Goal: Information Seeking & Learning: Learn about a topic

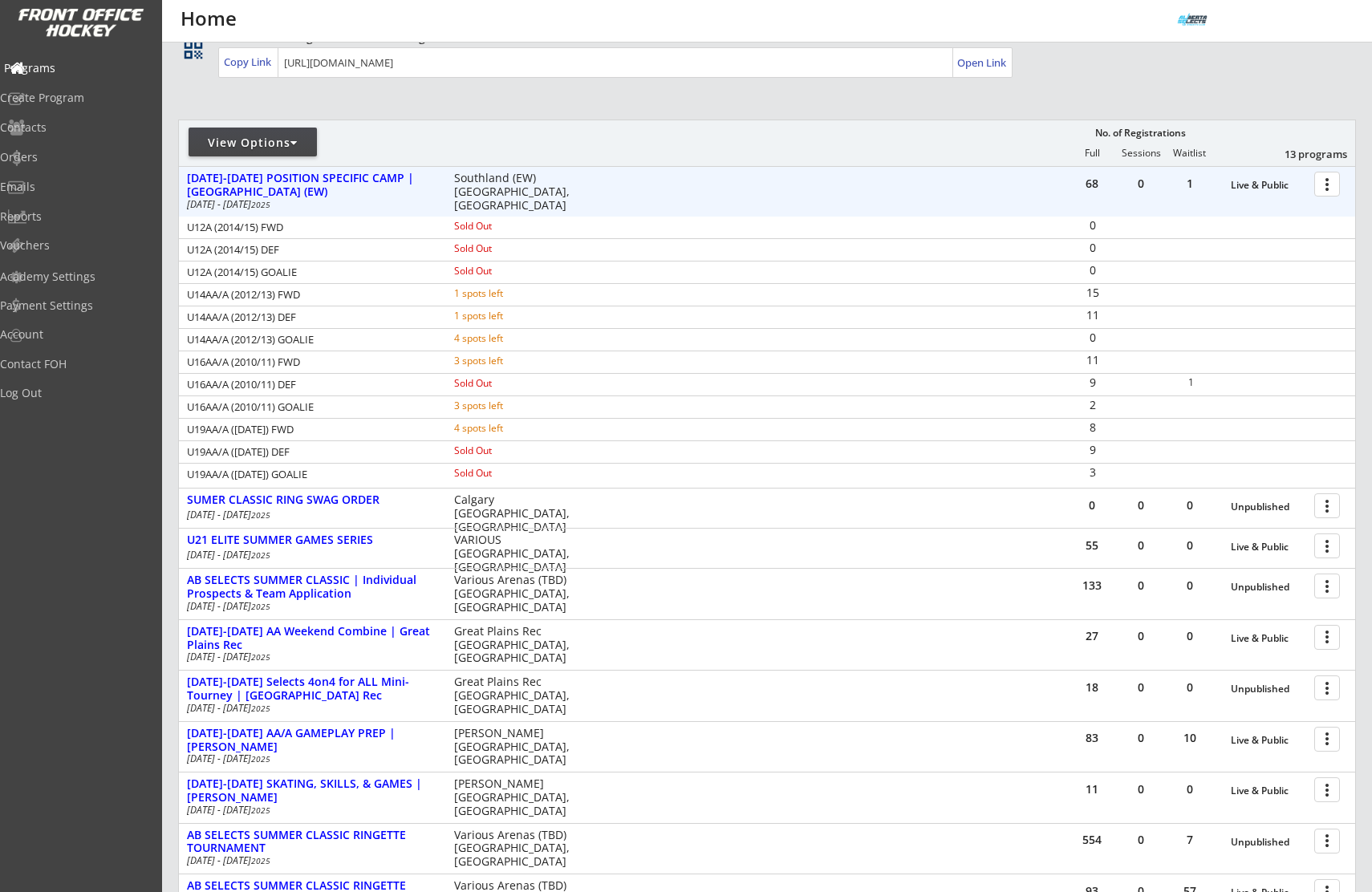
click at [65, 63] on div "Programs" at bounding box center [76, 68] width 144 height 12
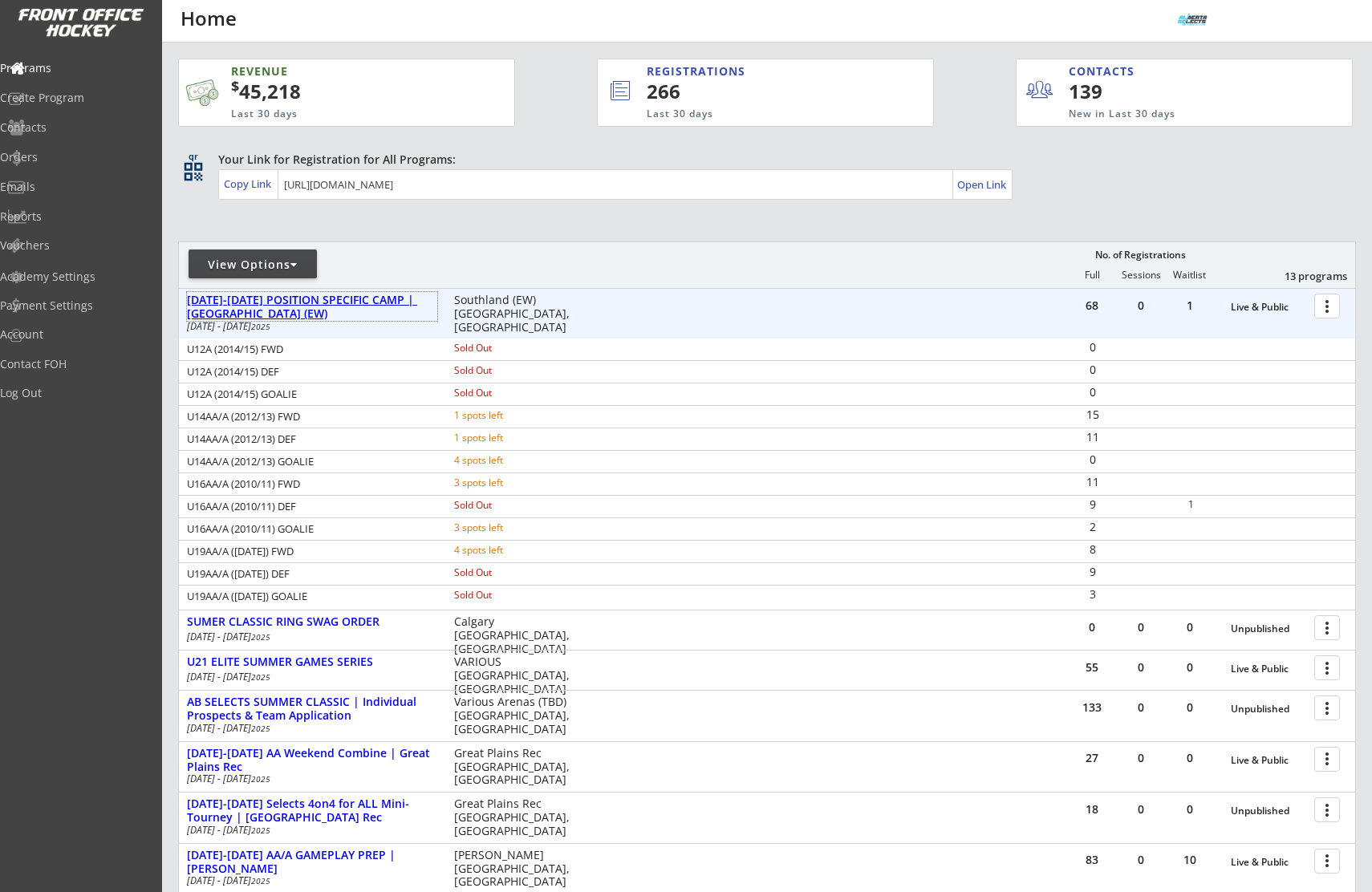
click at [338, 298] on div "[DATE]-[DATE] POSITION SPECIFIC CAMP | [GEOGRAPHIC_DATA] (EW)" at bounding box center [312, 307] width 251 height 27
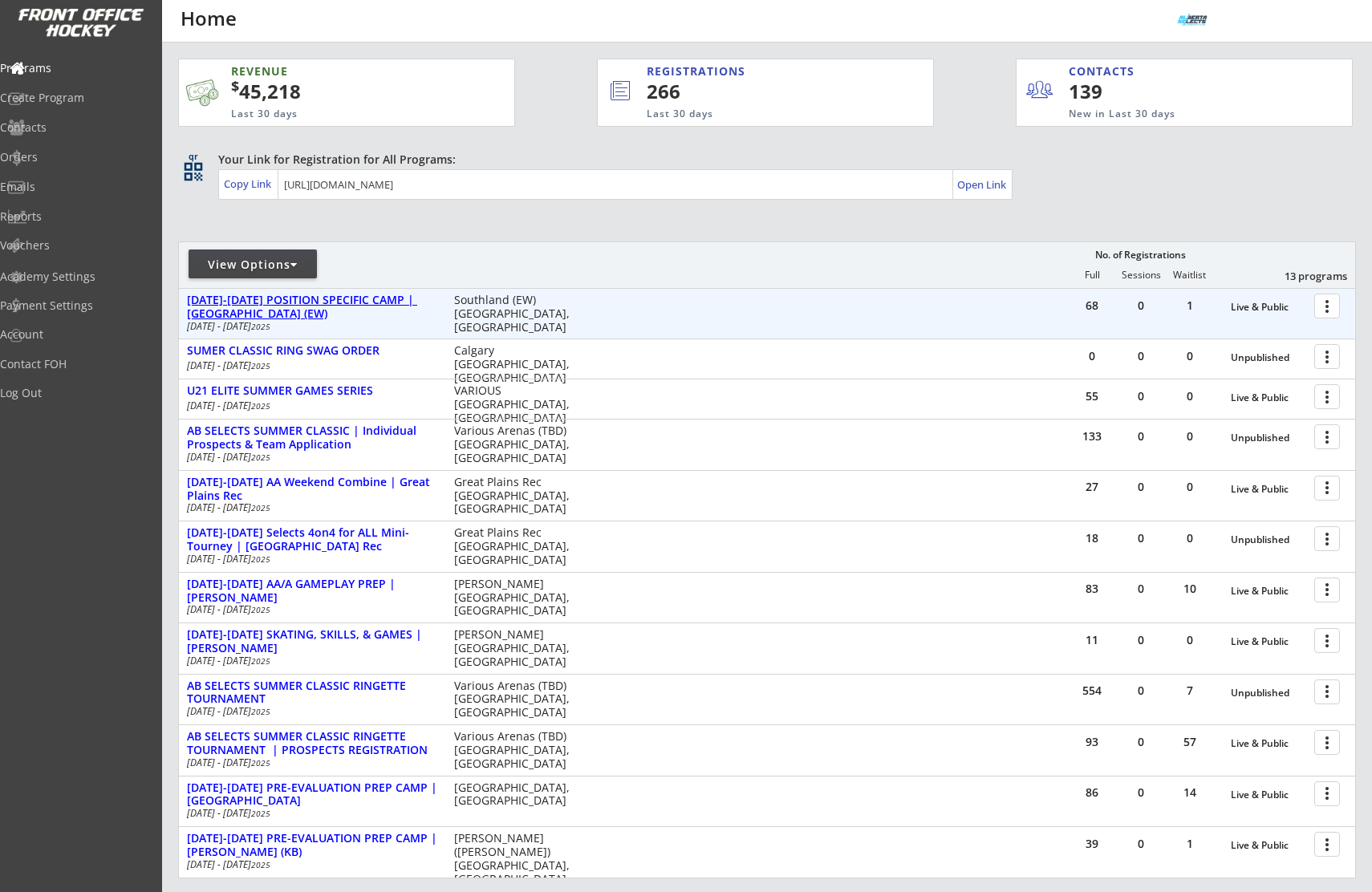
click at [338, 298] on div "[DATE]-[DATE] POSITION SPECIFIC CAMP | [GEOGRAPHIC_DATA] (EW)" at bounding box center [312, 307] width 251 height 27
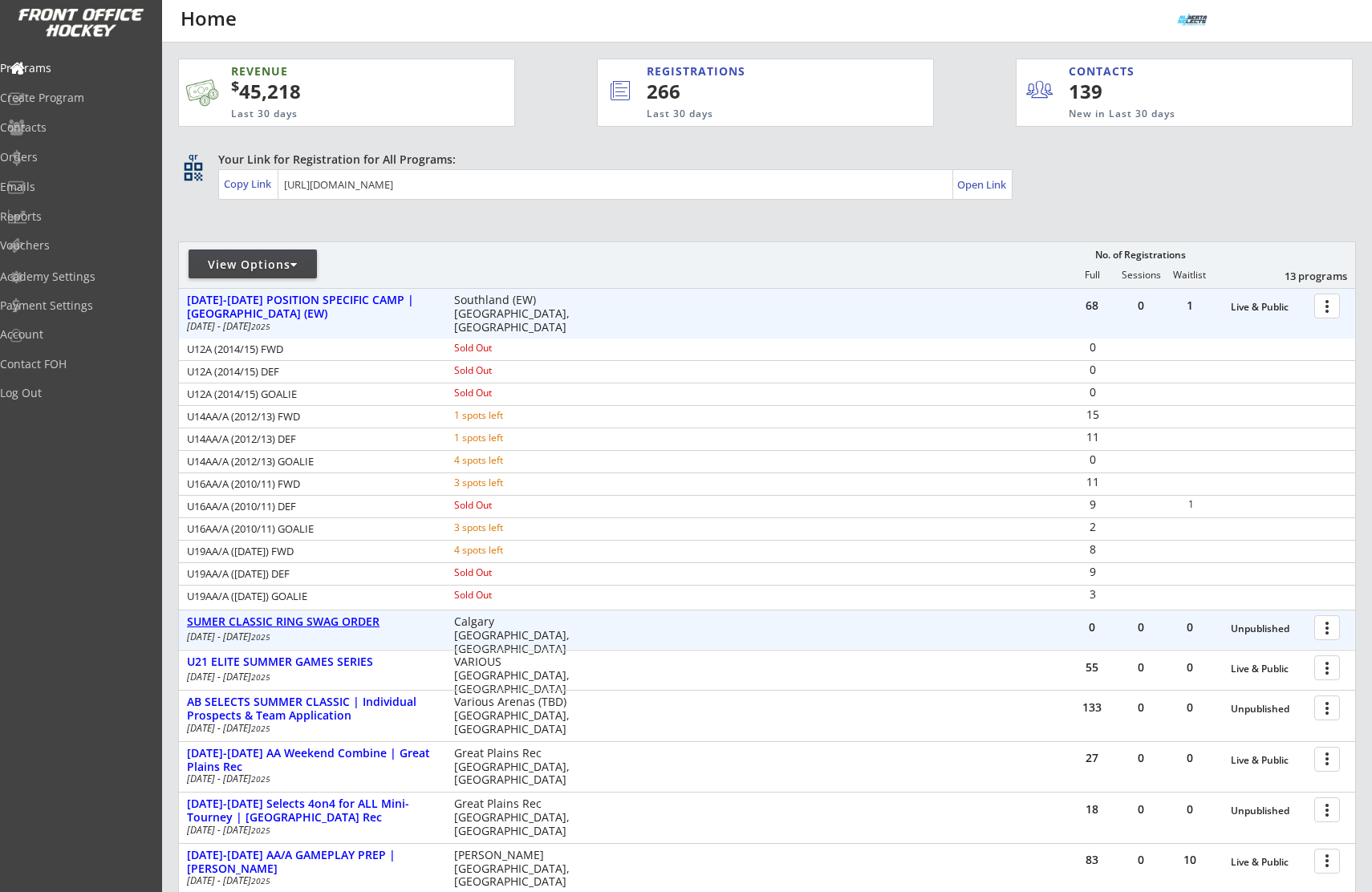
click at [326, 620] on div "SUMER CLASSIC RING SWAG ORDER" at bounding box center [312, 622] width 251 height 14
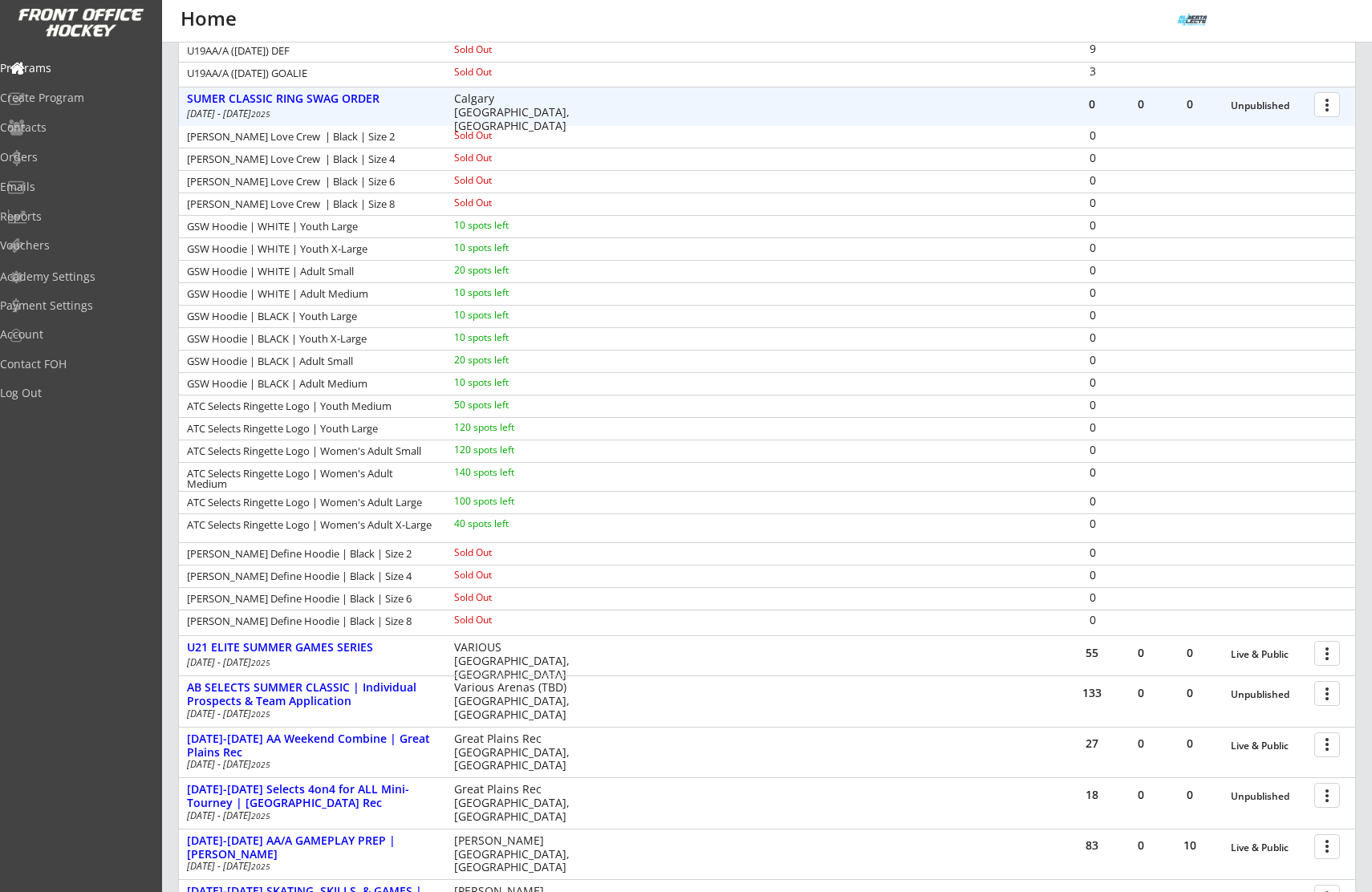
scroll to position [528, 0]
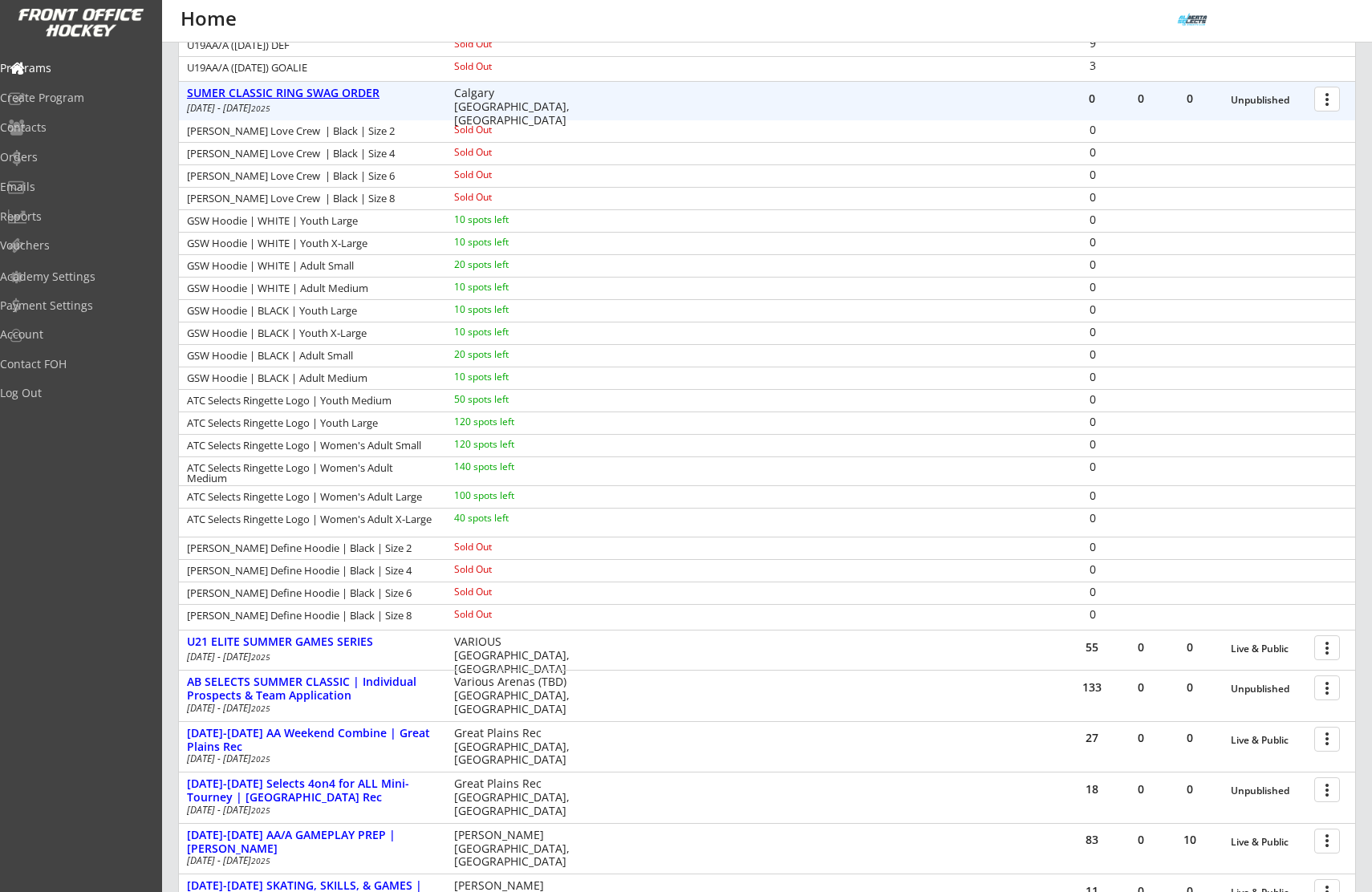
click at [337, 87] on div "SUMER CLASSIC RING SWAG ORDER" at bounding box center [312, 93] width 251 height 14
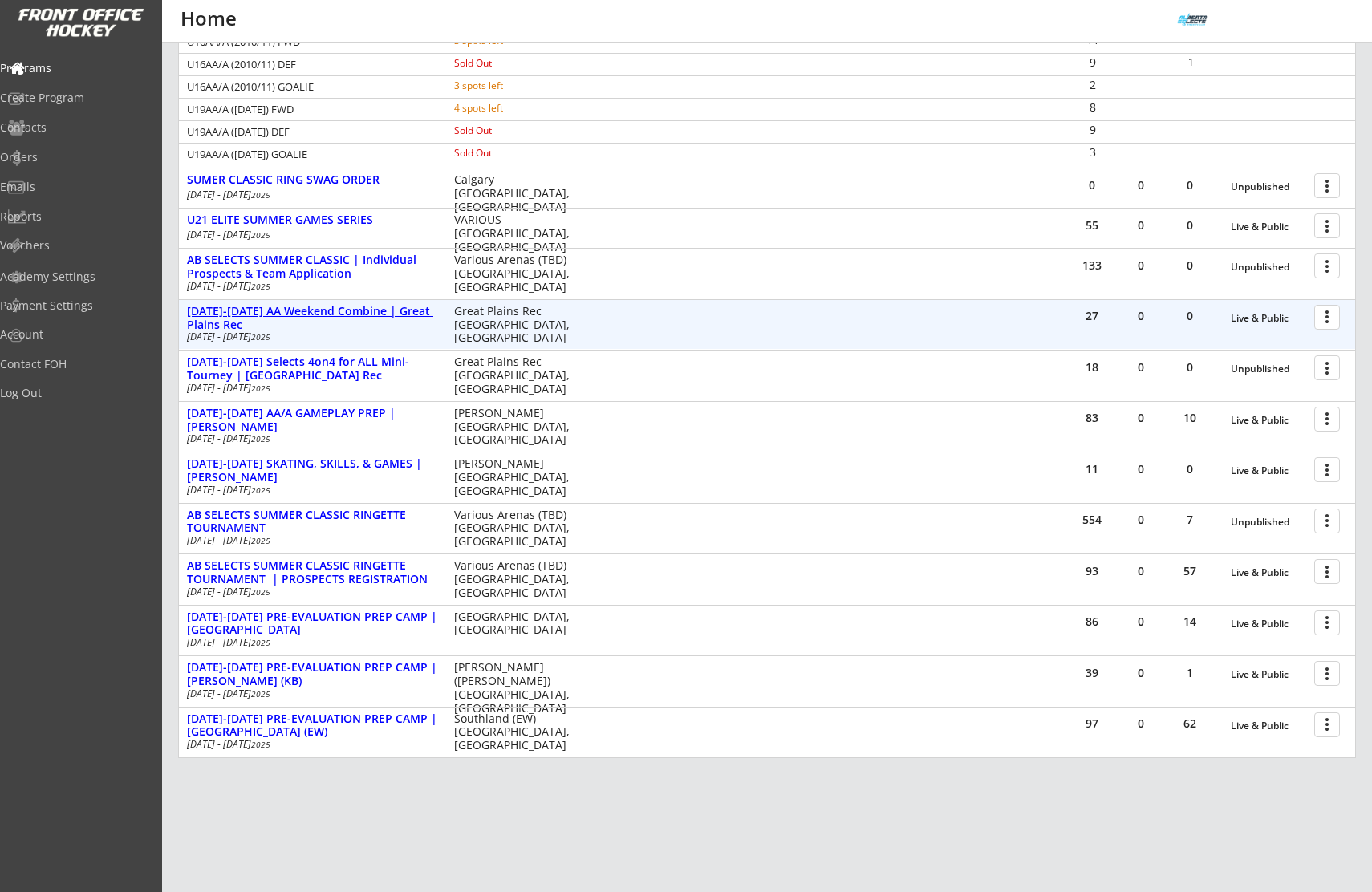
click at [349, 313] on div "[DATE]-[DATE] AA Weekend Combine | Great Plains Rec" at bounding box center [312, 318] width 251 height 27
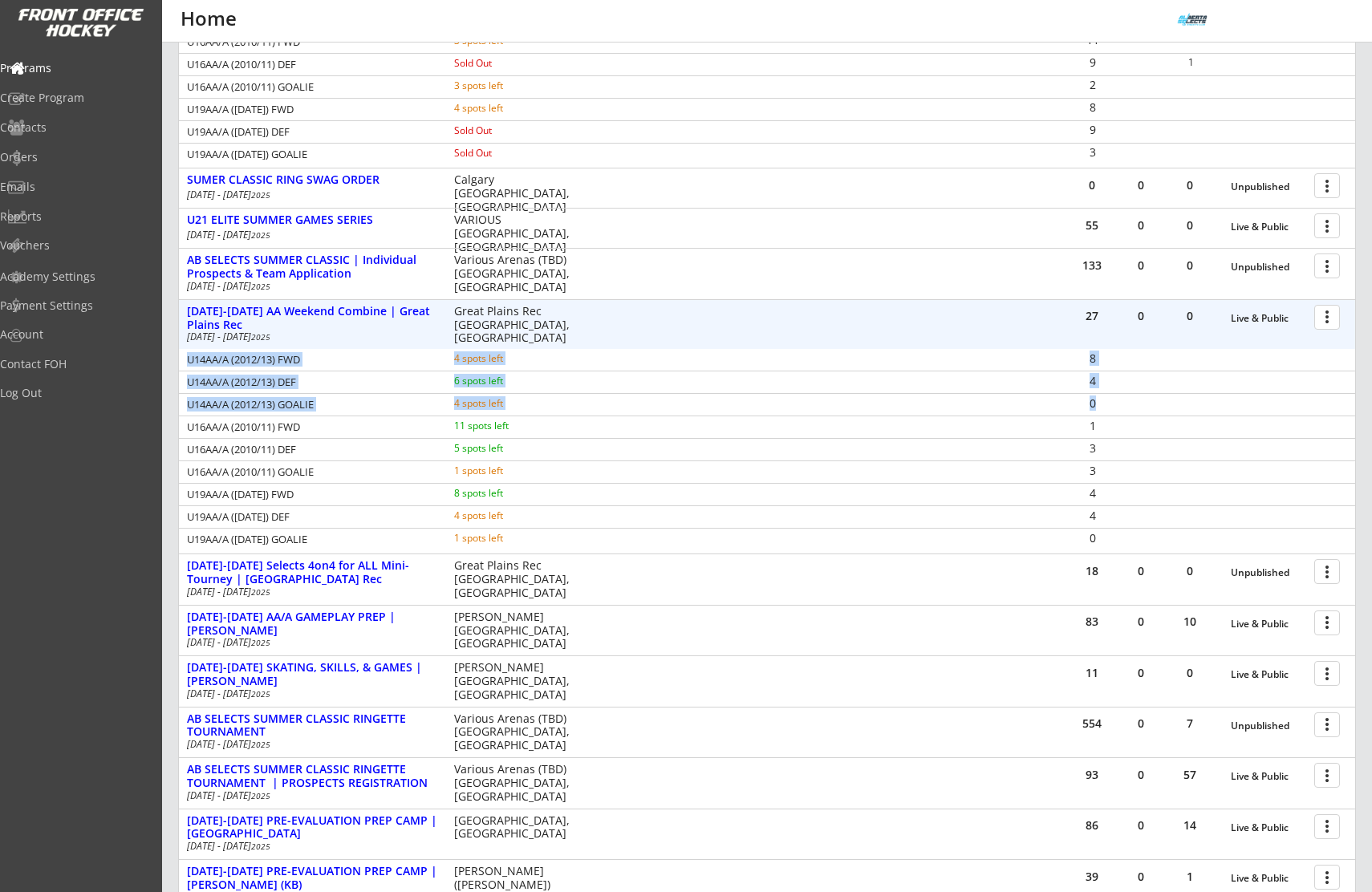
drag, startPoint x: 188, startPoint y: 359, endPoint x: 1145, endPoint y: 405, distance: 958.1
click at [1145, 405] on div "U14AA/A (2012/13) FWD 4 spots left 8 U14AA/A (2012/13) DEF 6 spots left 4 U14AA…" at bounding box center [767, 449] width 1177 height 201
click at [1313, 317] on div "27 0 0 Live & Public more_vert" at bounding box center [1212, 319] width 287 height 39
click at [1320, 318] on div at bounding box center [1330, 317] width 28 height 28
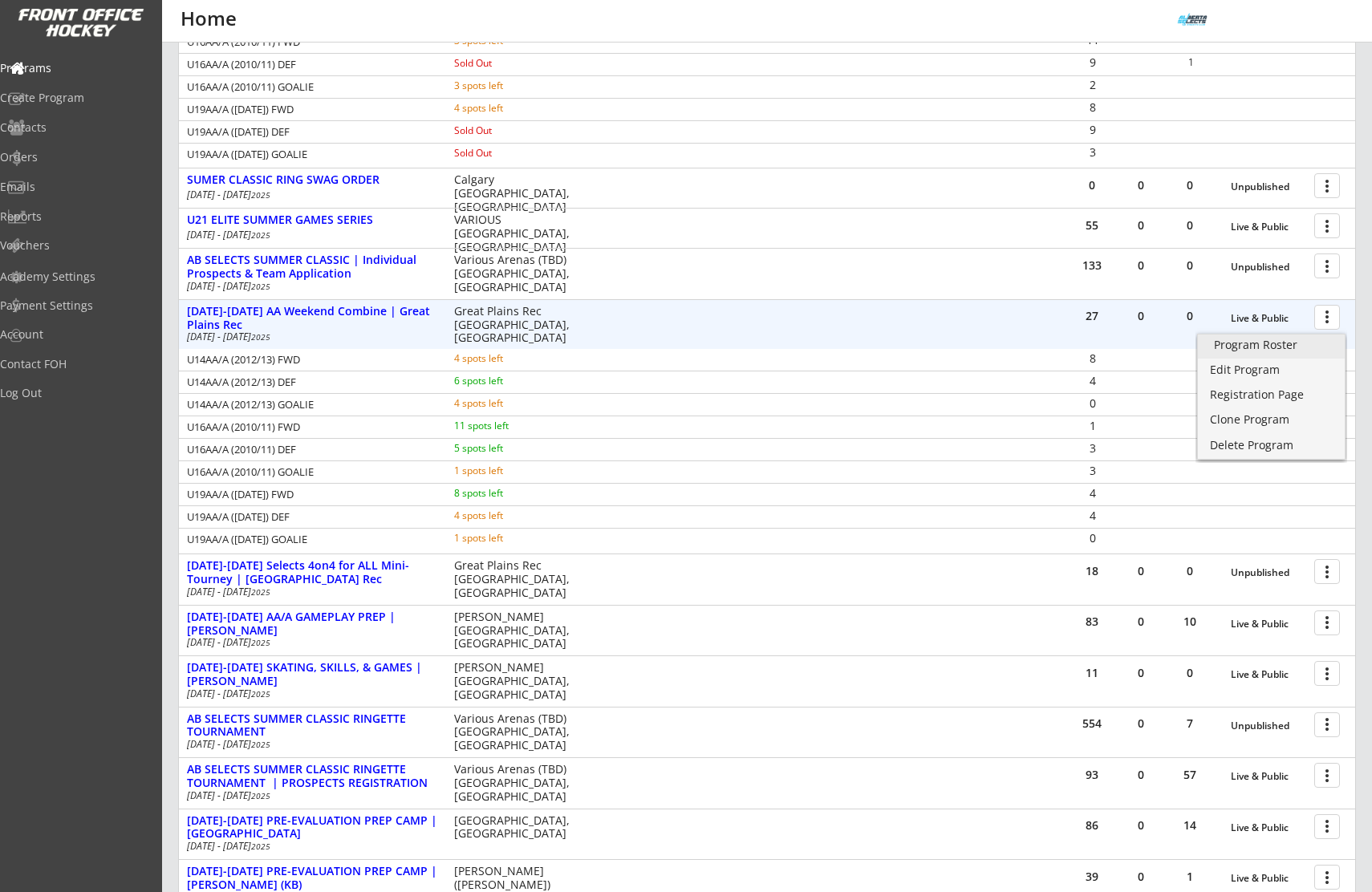
click at [1321, 346] on div "Program Roster" at bounding box center [1271, 345] width 115 height 12
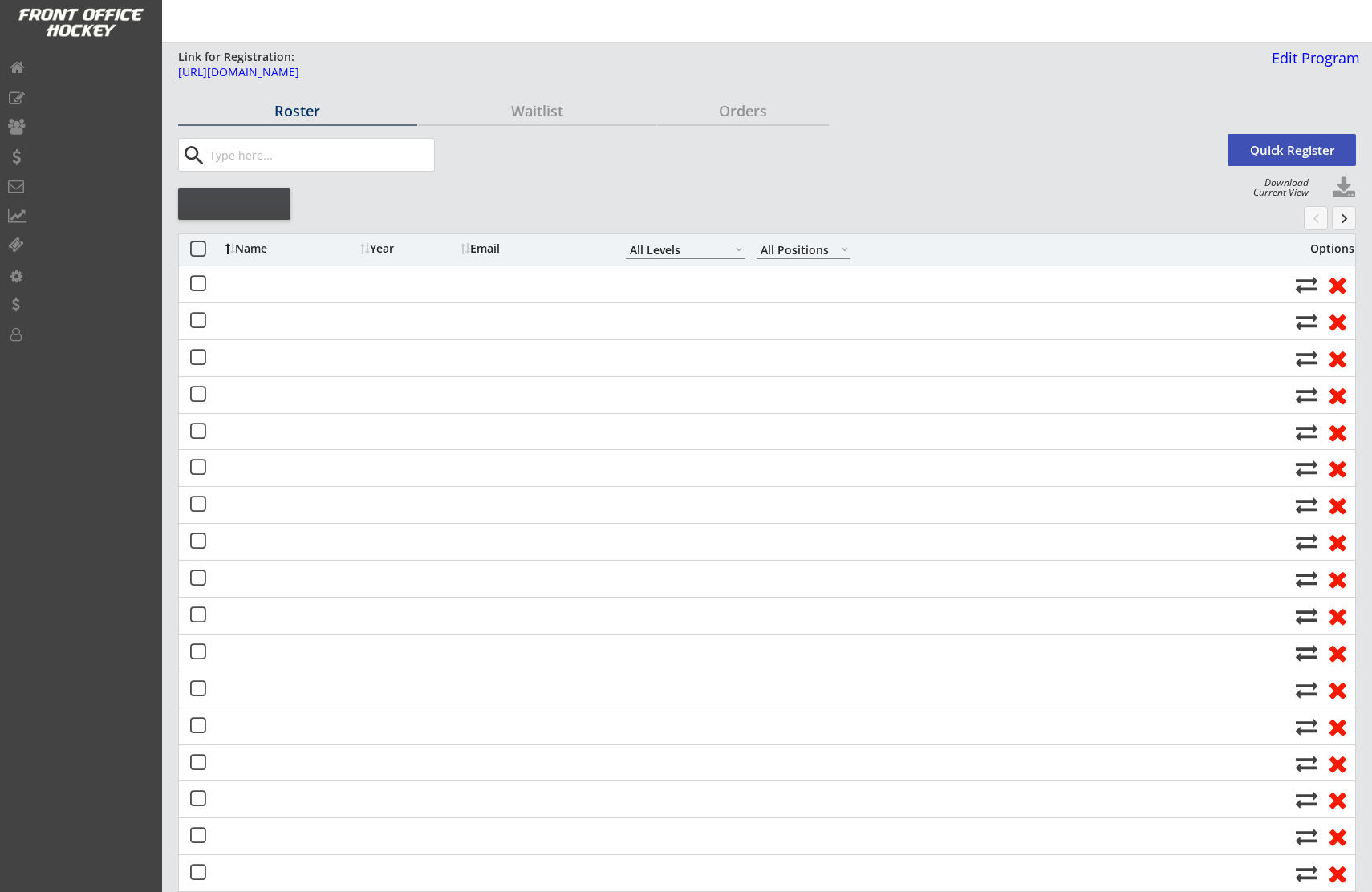
select select ""All Levels""
select select ""All Positions""
select select ""All Levels""
select select ""All Positions""
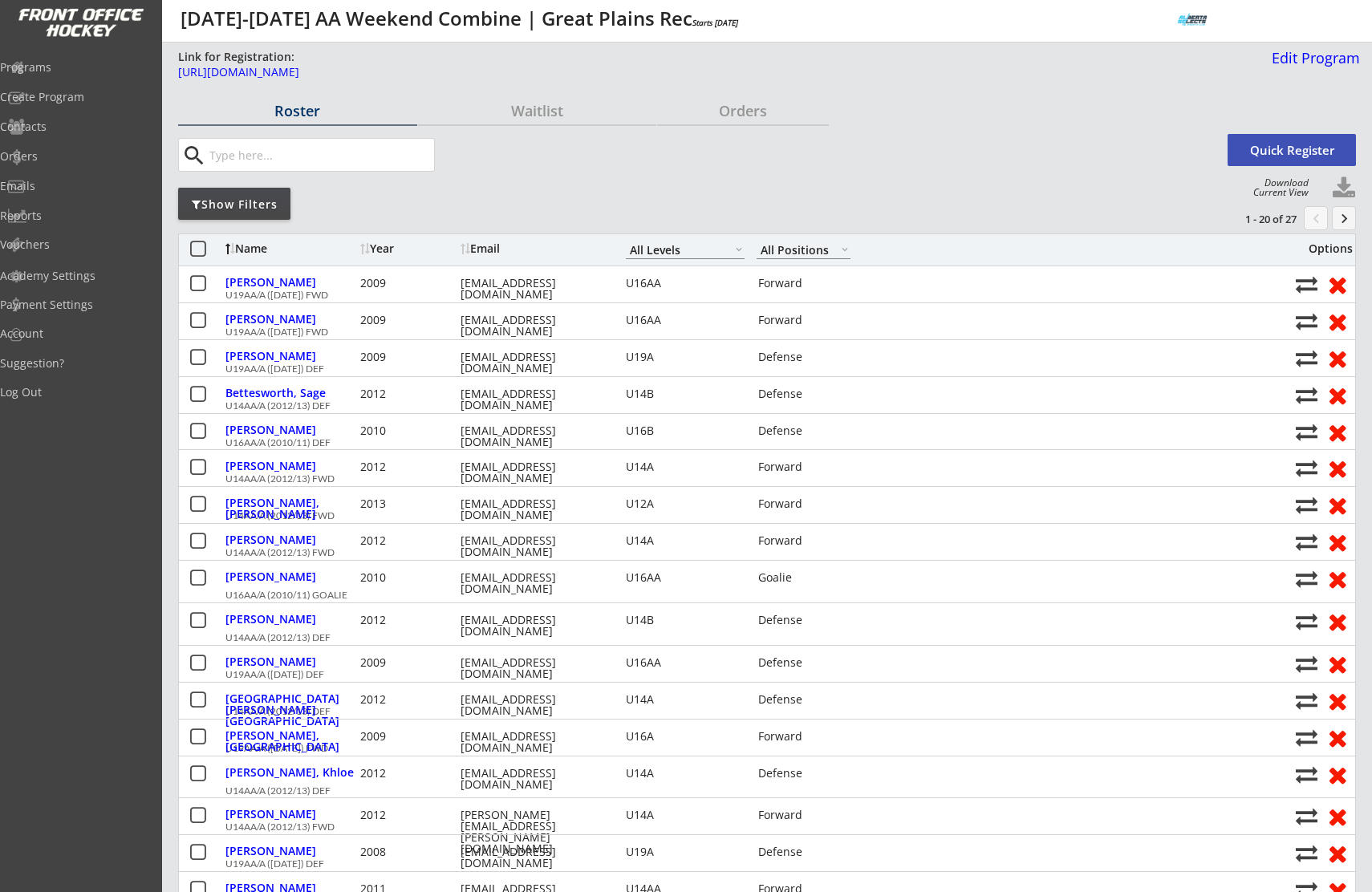
click at [1340, 182] on button at bounding box center [1344, 188] width 24 height 24
select select ""Player Info""
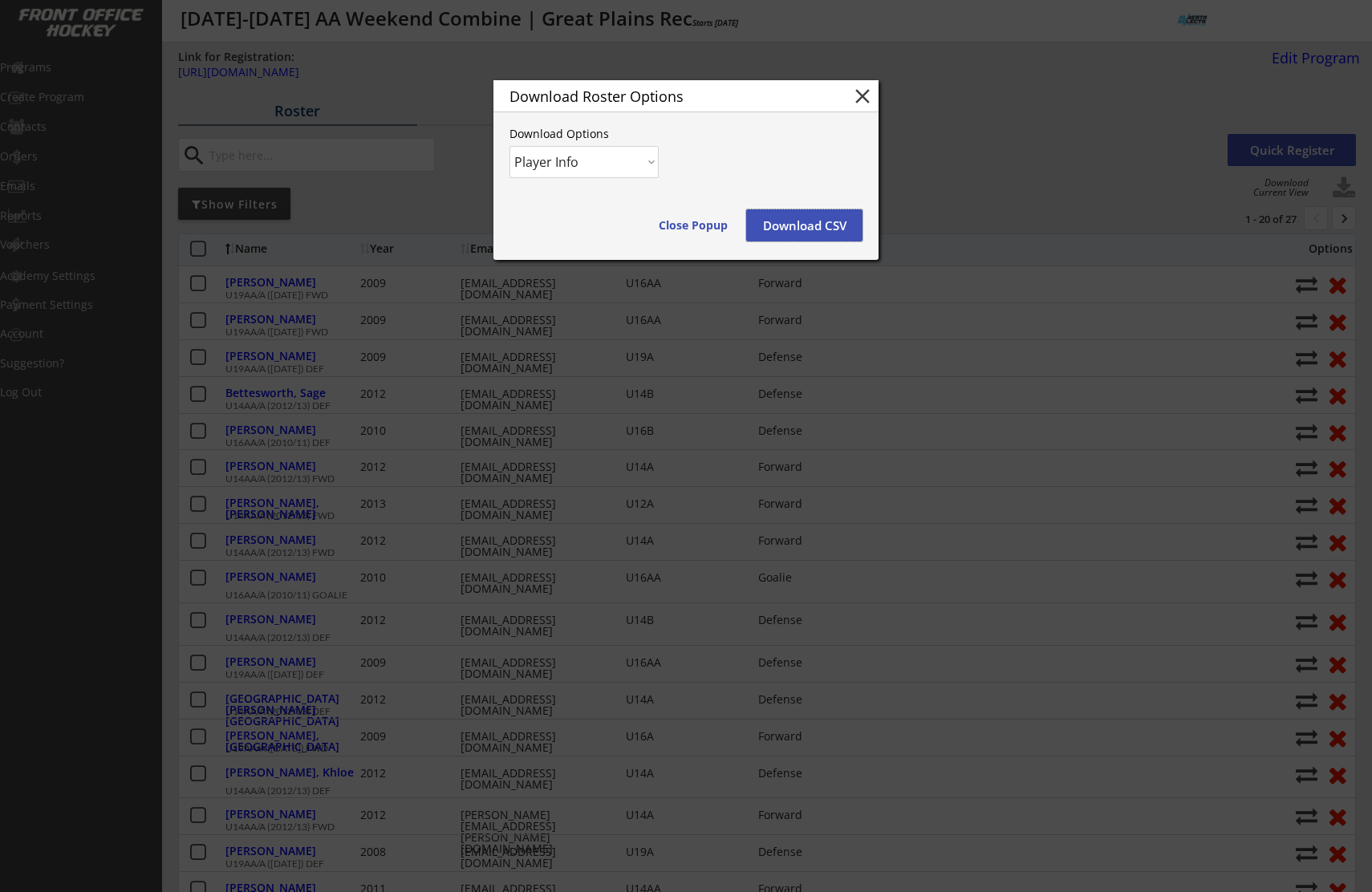
click at [773, 232] on button "Download CSV" at bounding box center [804, 225] width 116 height 32
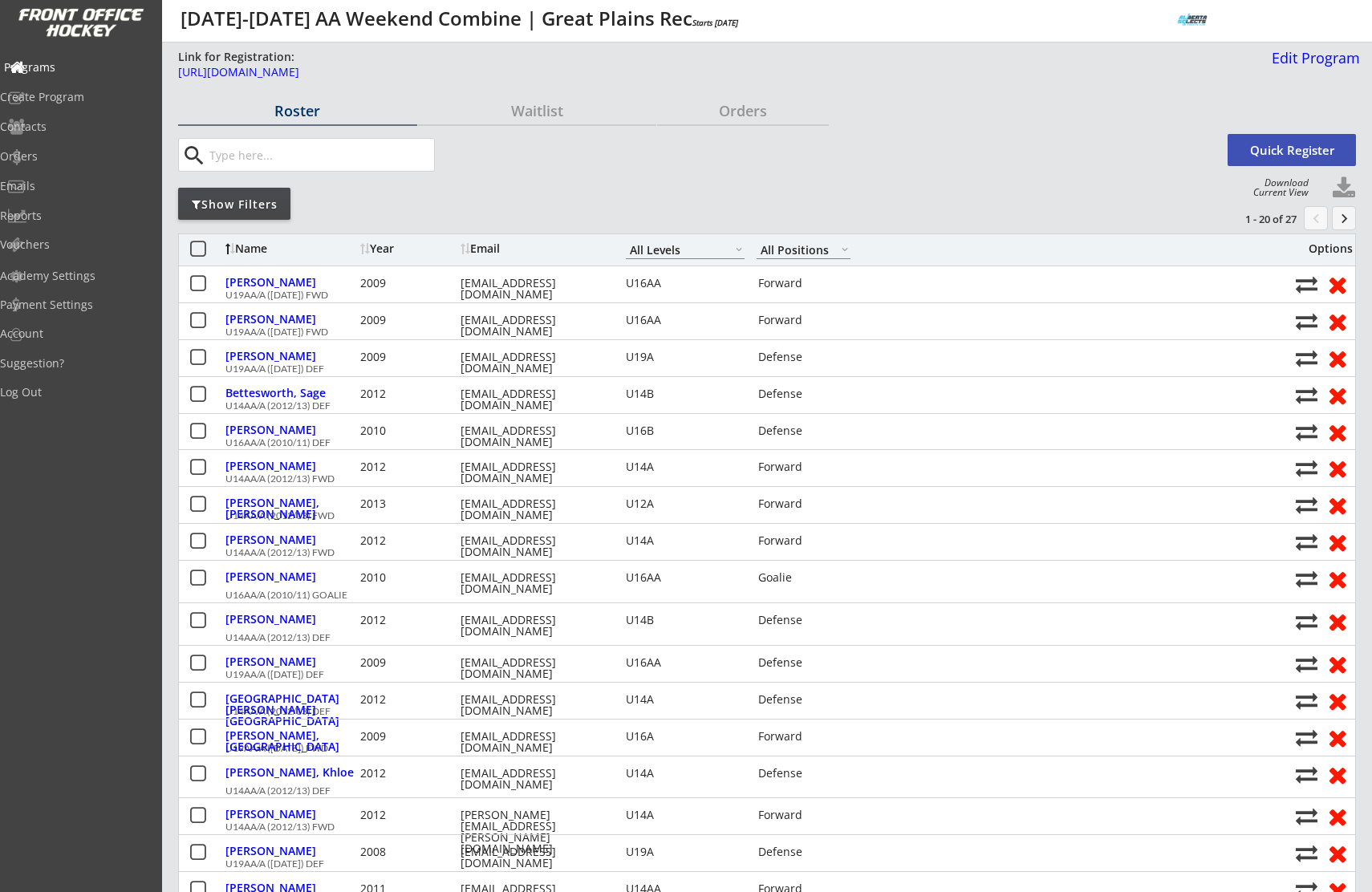
click at [59, 69] on div "Programs" at bounding box center [76, 68] width 144 height 12
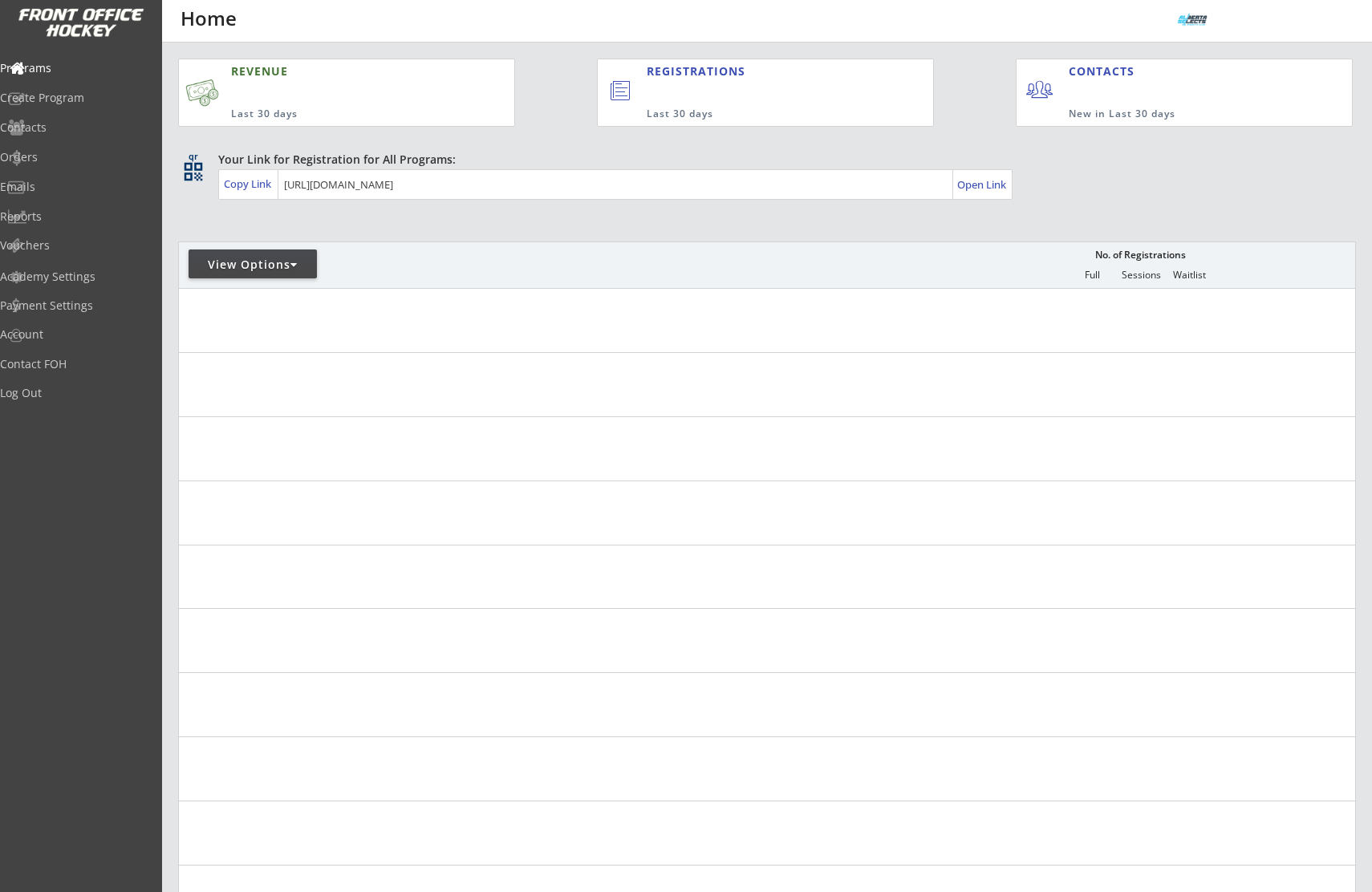
click at [293, 266] on div at bounding box center [294, 265] width 7 height 12
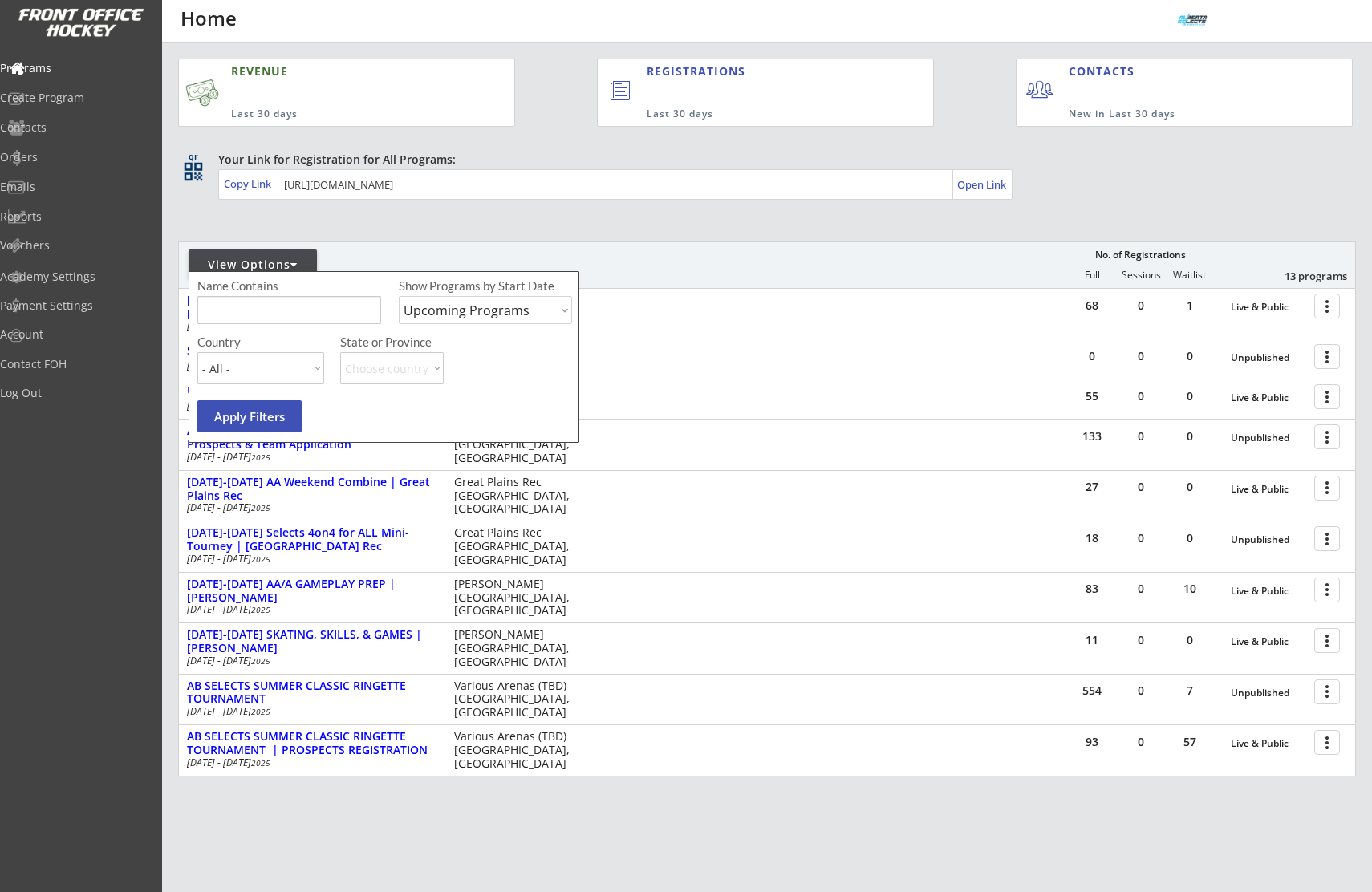
click at [432, 316] on select "Upcoming Programs Past Programs Specific Date Range" at bounding box center [486, 310] width 173 height 28
select select ""Past Programs""
click at [300, 308] on input "input" at bounding box center [289, 310] width 184 height 28
type input "dallas"
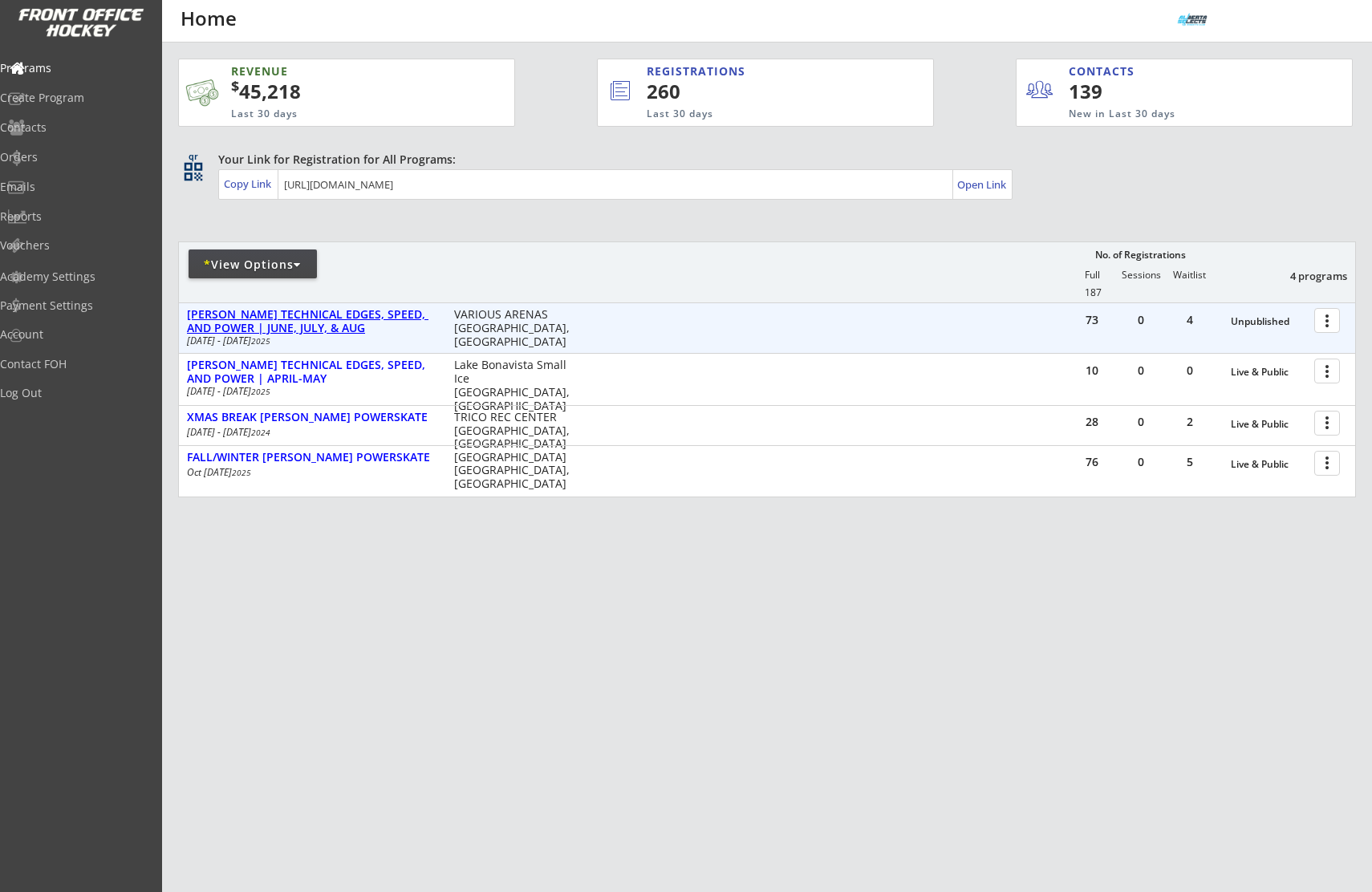
click at [364, 321] on div "[PERSON_NAME] TECHNICAL EDGES, SPEED, AND POWER | JUNE, JULY, & AUG" at bounding box center [312, 322] width 251 height 27
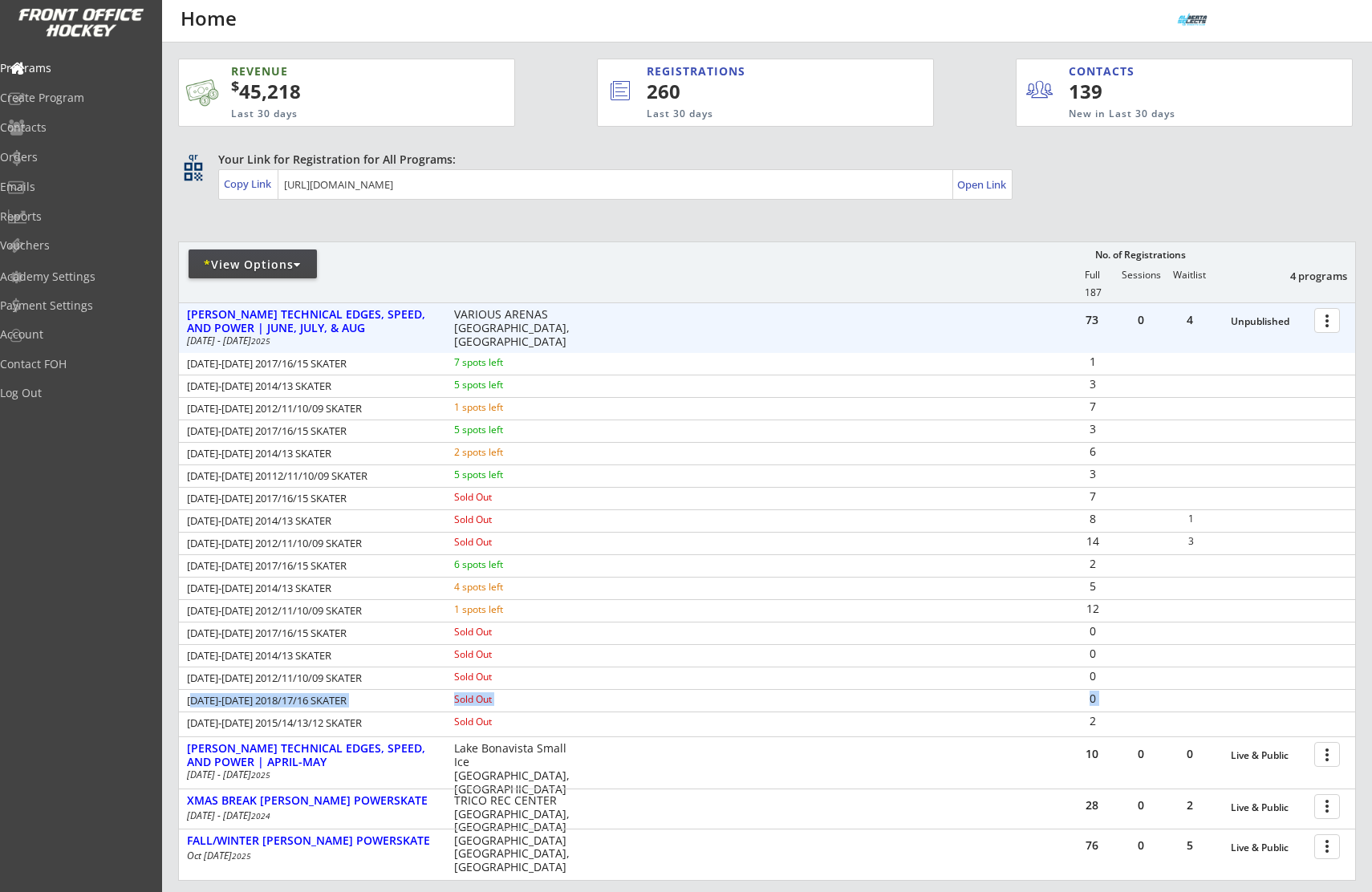
drag, startPoint x: 190, startPoint y: 702, endPoint x: 919, endPoint y: 705, distance: 729.0
click at [922, 705] on div "AUG 18-21 2018/17/16 SKATER Sold Out 0" at bounding box center [767, 700] width 1177 height 22
click at [1327, 326] on div at bounding box center [1330, 320] width 28 height 28
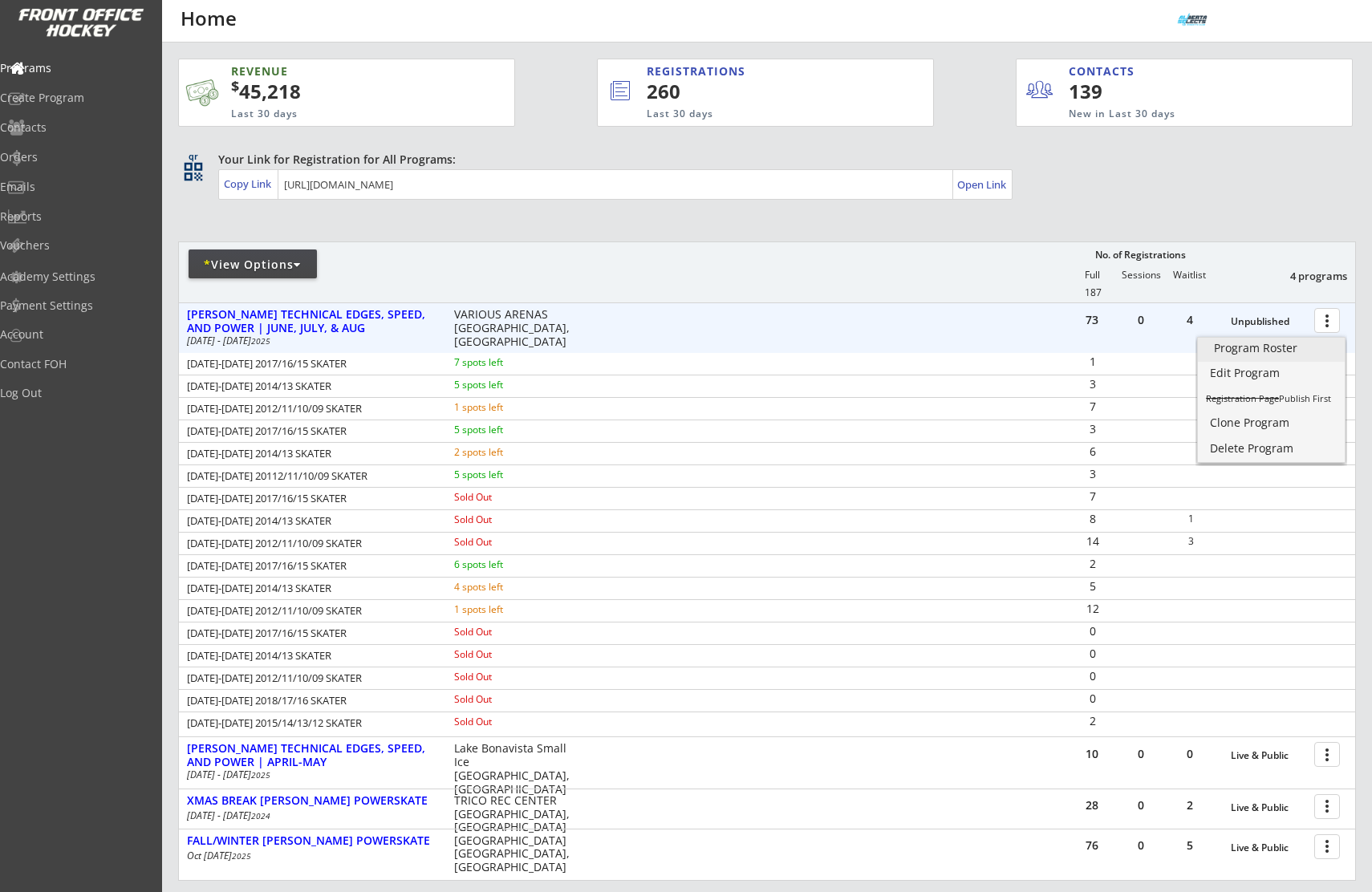
click at [1263, 350] on div "Program Roster" at bounding box center [1271, 349] width 115 height 12
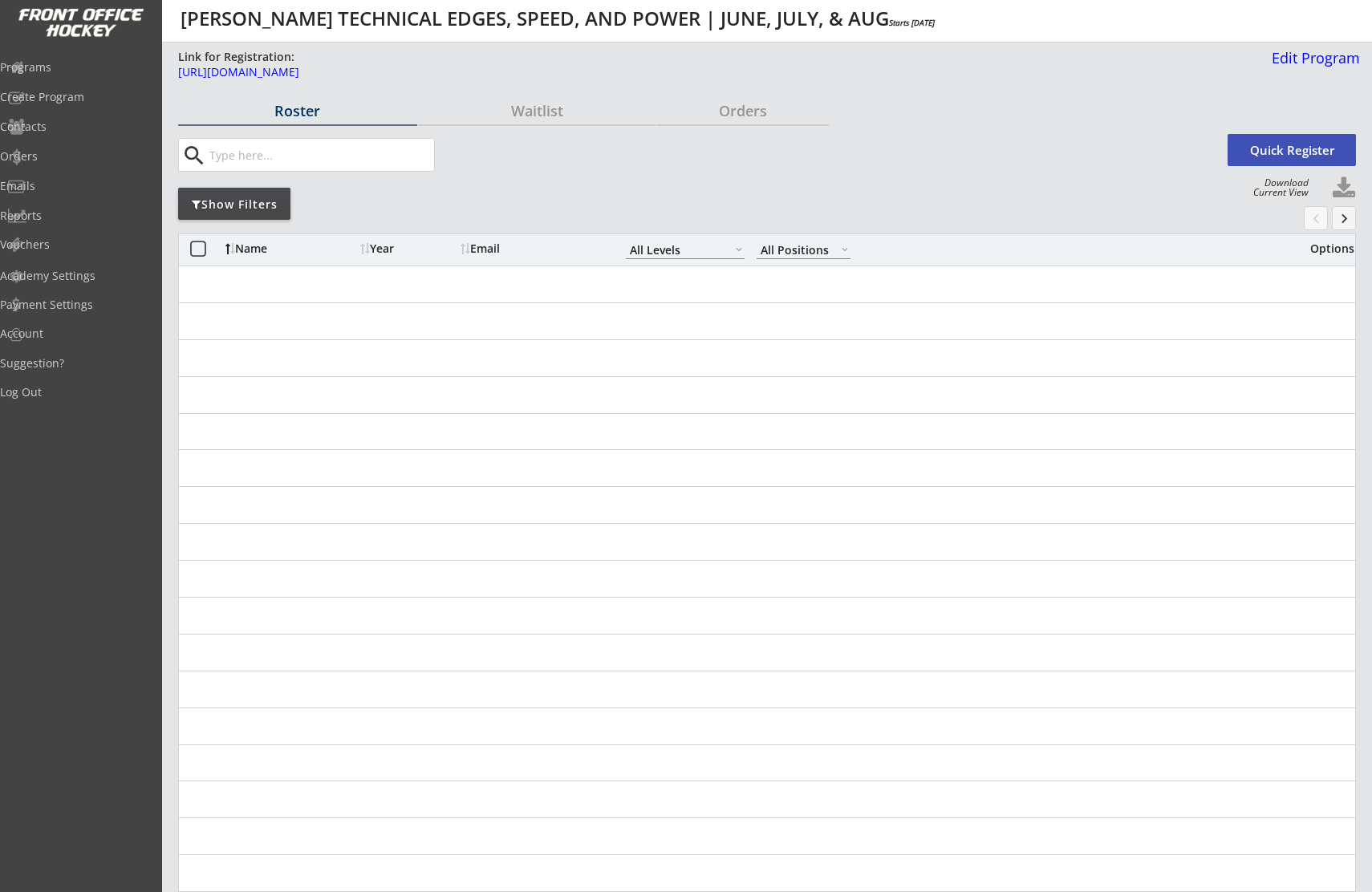
select select ""All Levels""
select select ""All Positions""
select select ""All Levels""
select select ""All Positions""
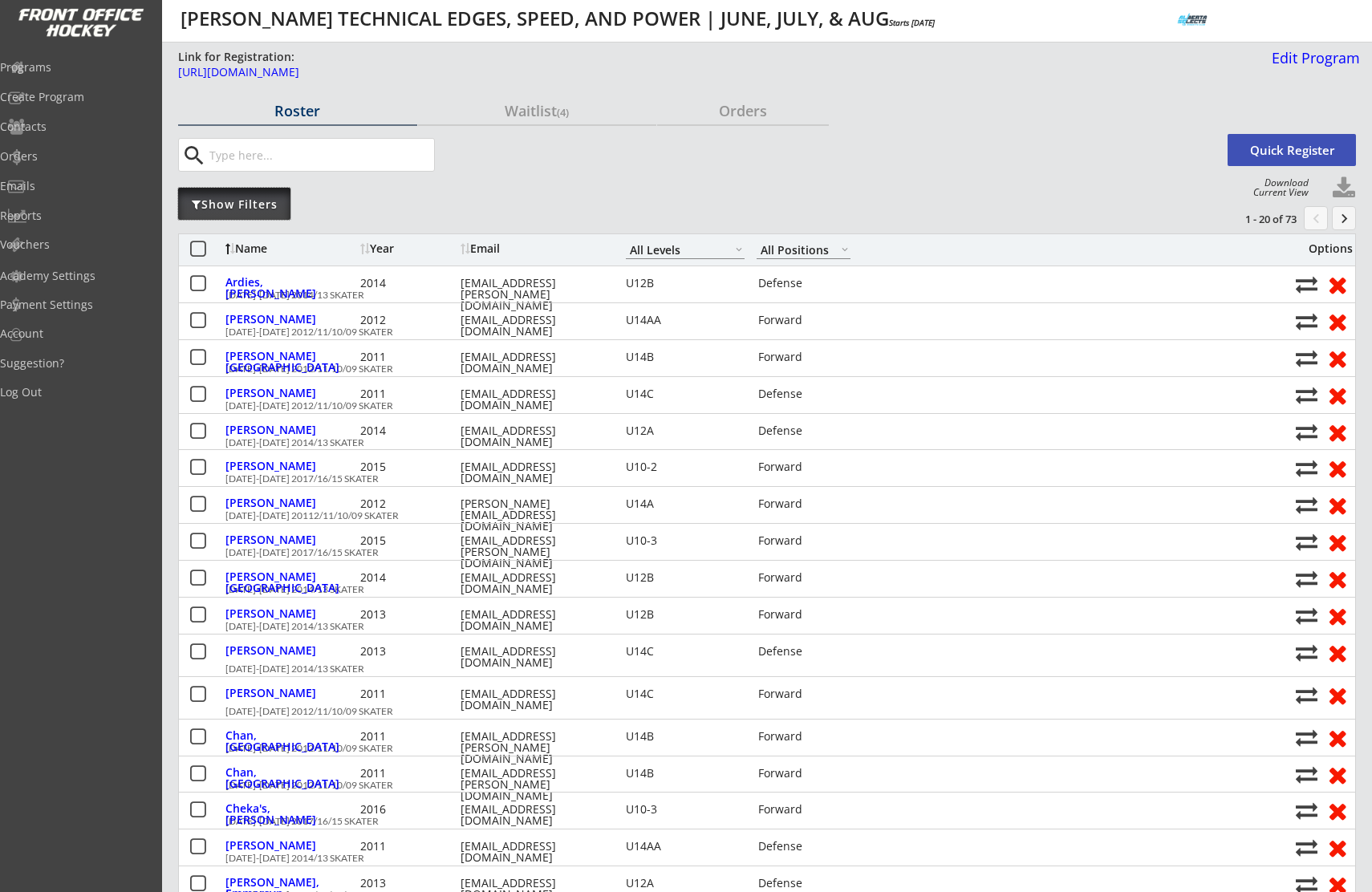
click at [242, 196] on div "Show Filters" at bounding box center [234, 204] width 112 height 16
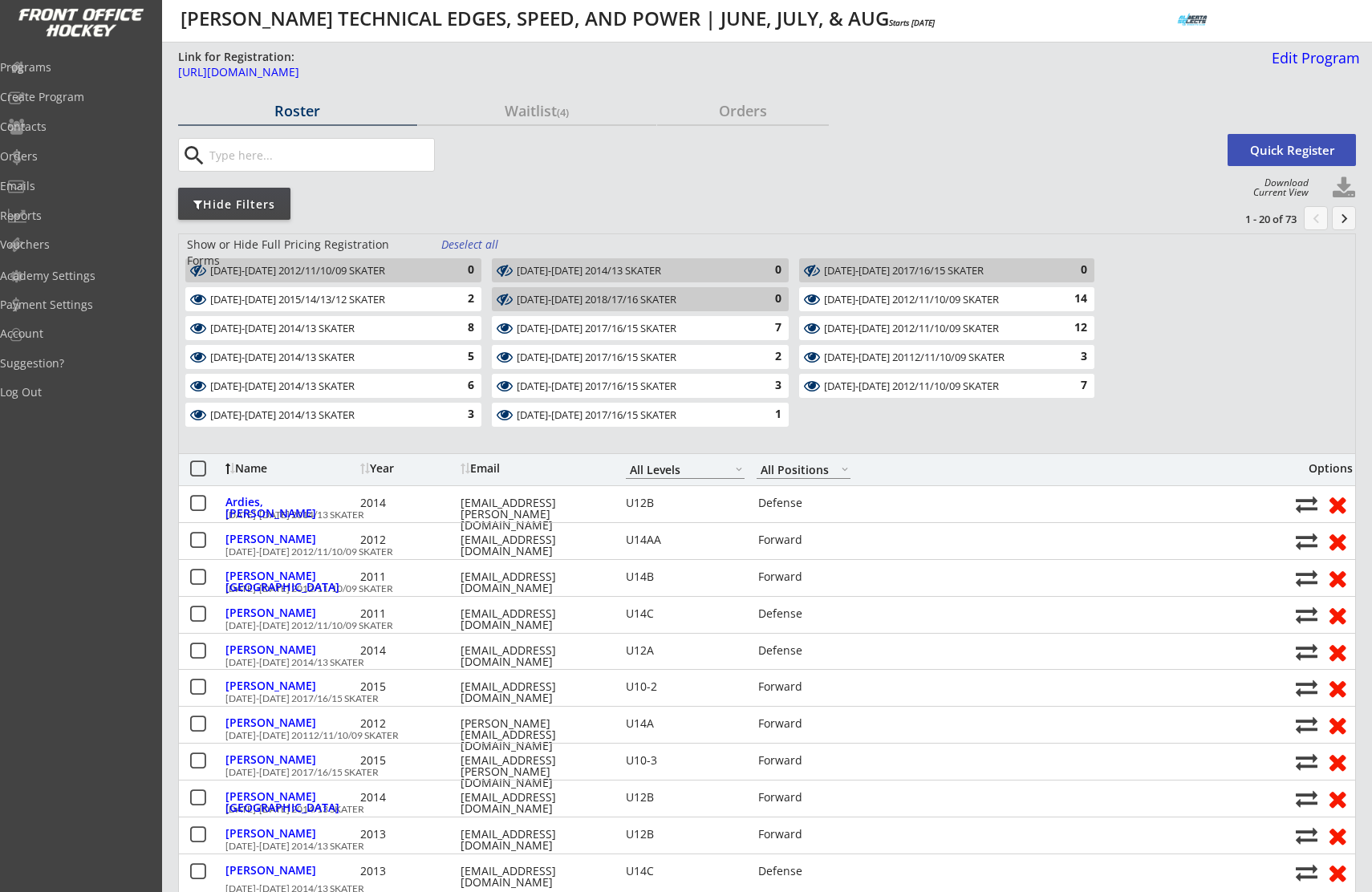
click at [473, 244] on div "Deselect all" at bounding box center [471, 244] width 59 height 16
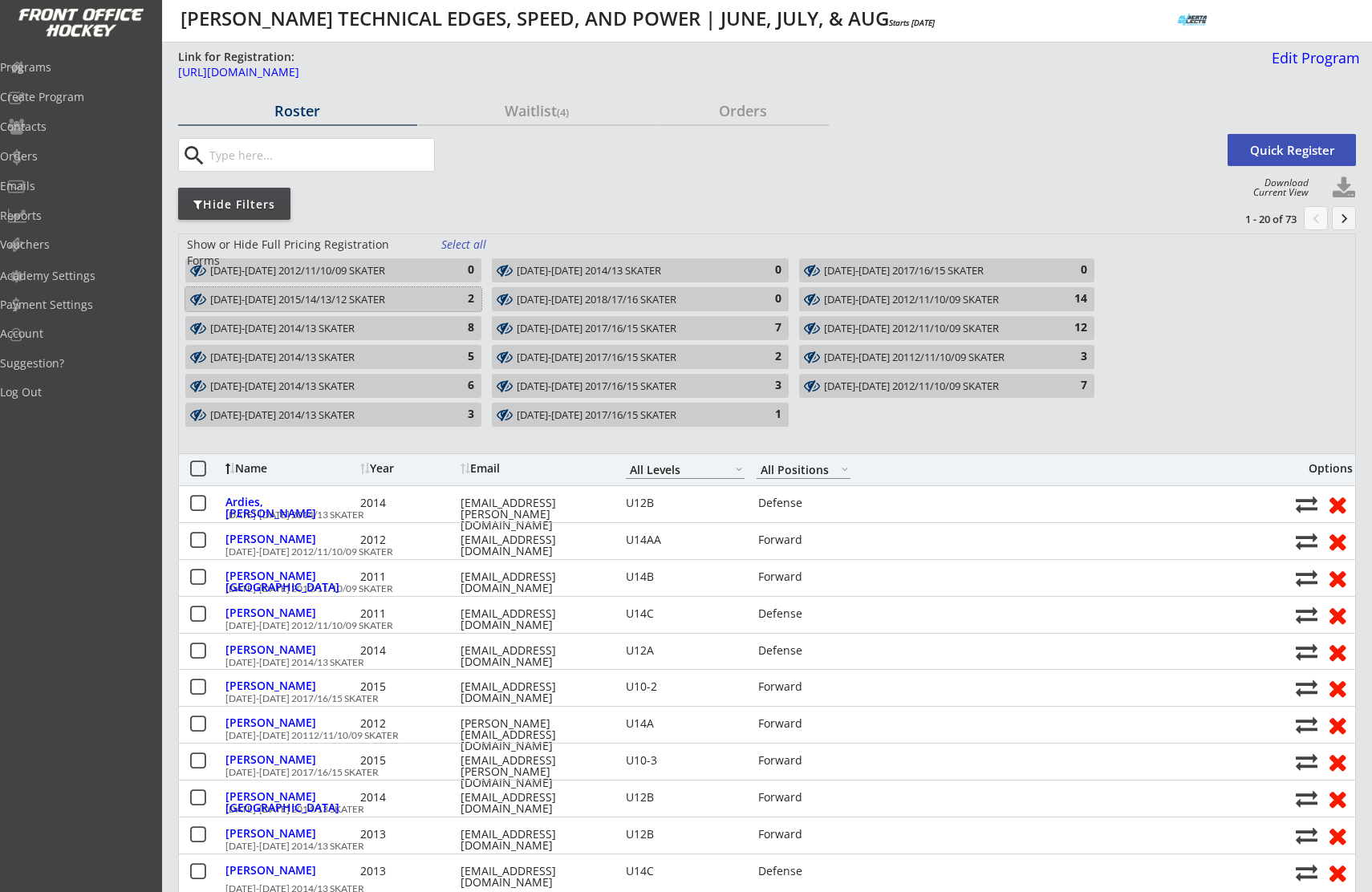
drag, startPoint x: 336, startPoint y: 296, endPoint x: 413, endPoint y: 297, distance: 77.0
click at [342, 295] on div "[DATE]-[DATE] 2015/14/13/12 SKATER" at bounding box center [324, 300] width 228 height 13
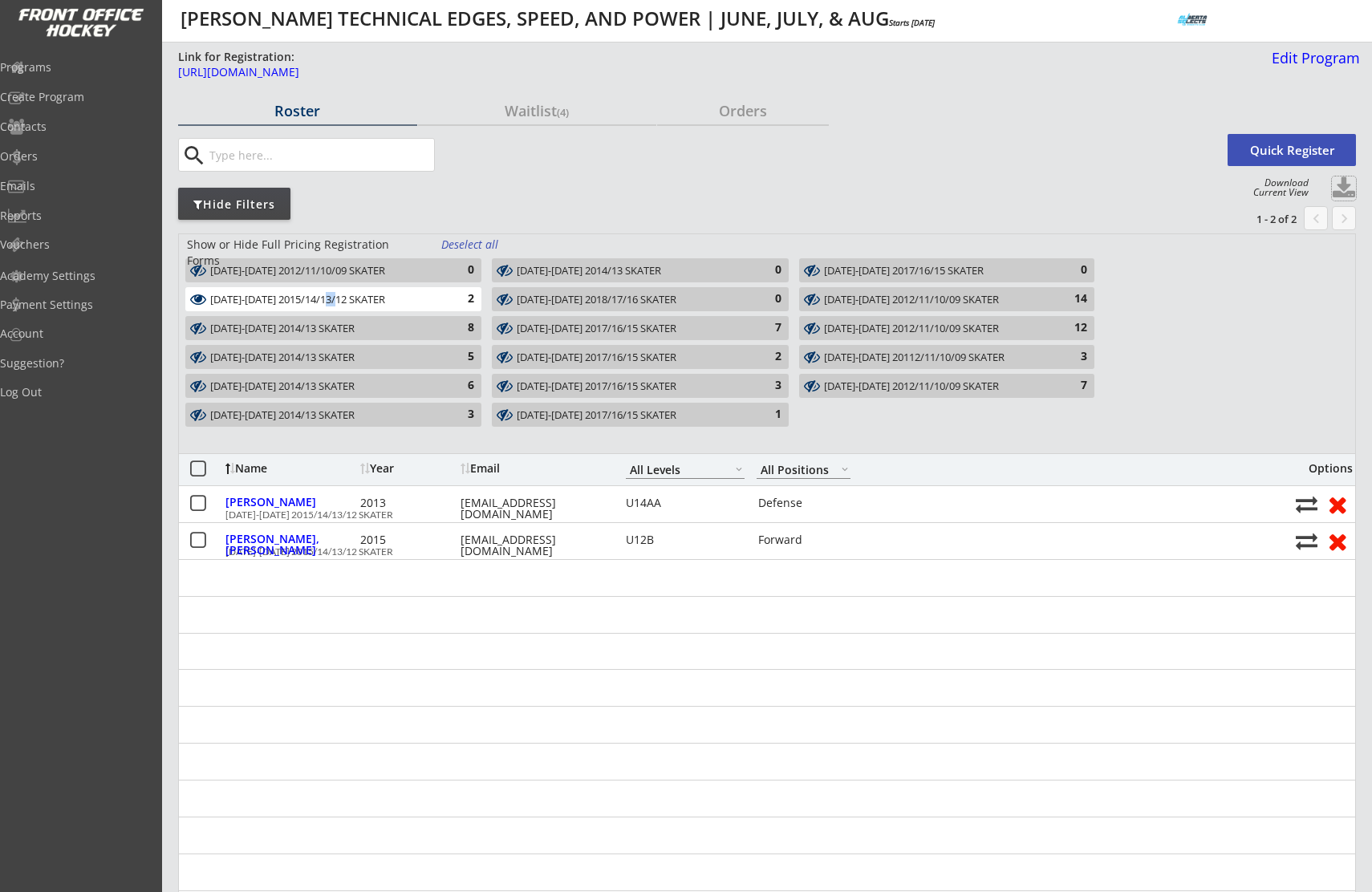
click at [1348, 187] on button at bounding box center [1344, 188] width 24 height 24
select select ""Player Info""
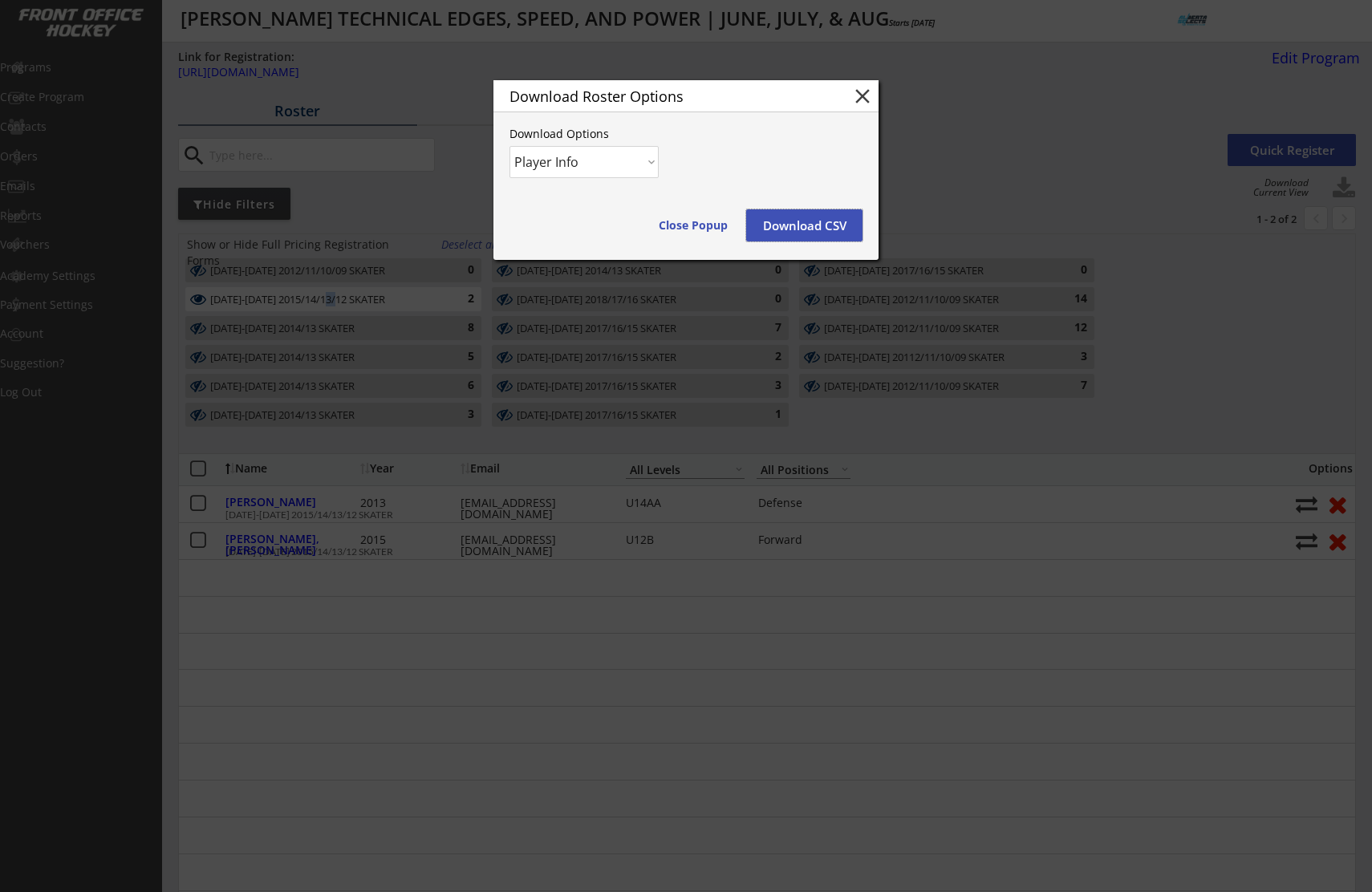
click at [820, 228] on button "Download CSV" at bounding box center [804, 225] width 116 height 32
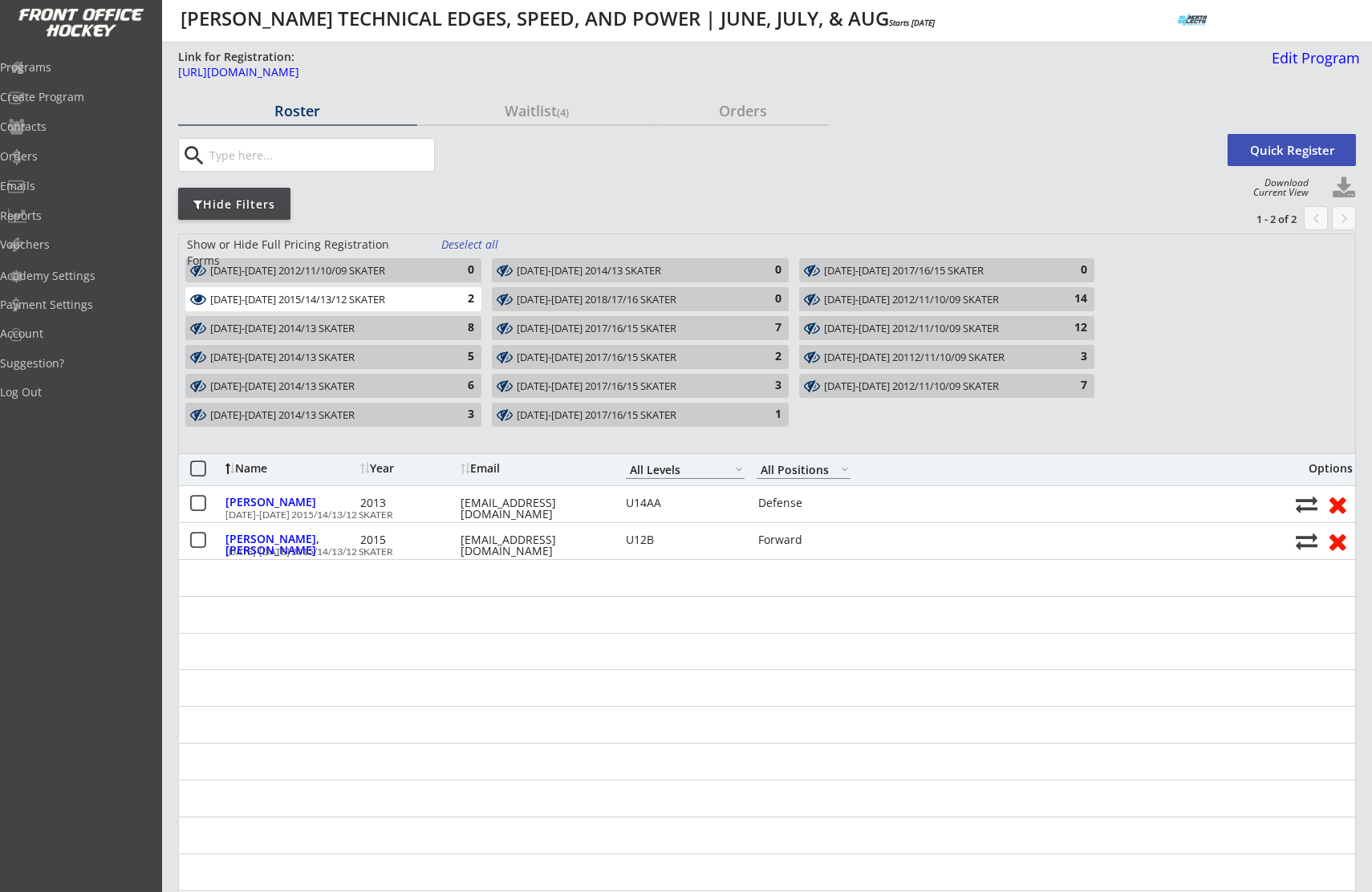
click at [437, 370] on div "[DATE]-[DATE] 2014/13 SKATER 5" at bounding box center [332, 359] width 307 height 29
click at [66, 62] on div "Programs" at bounding box center [76, 68] width 144 height 12
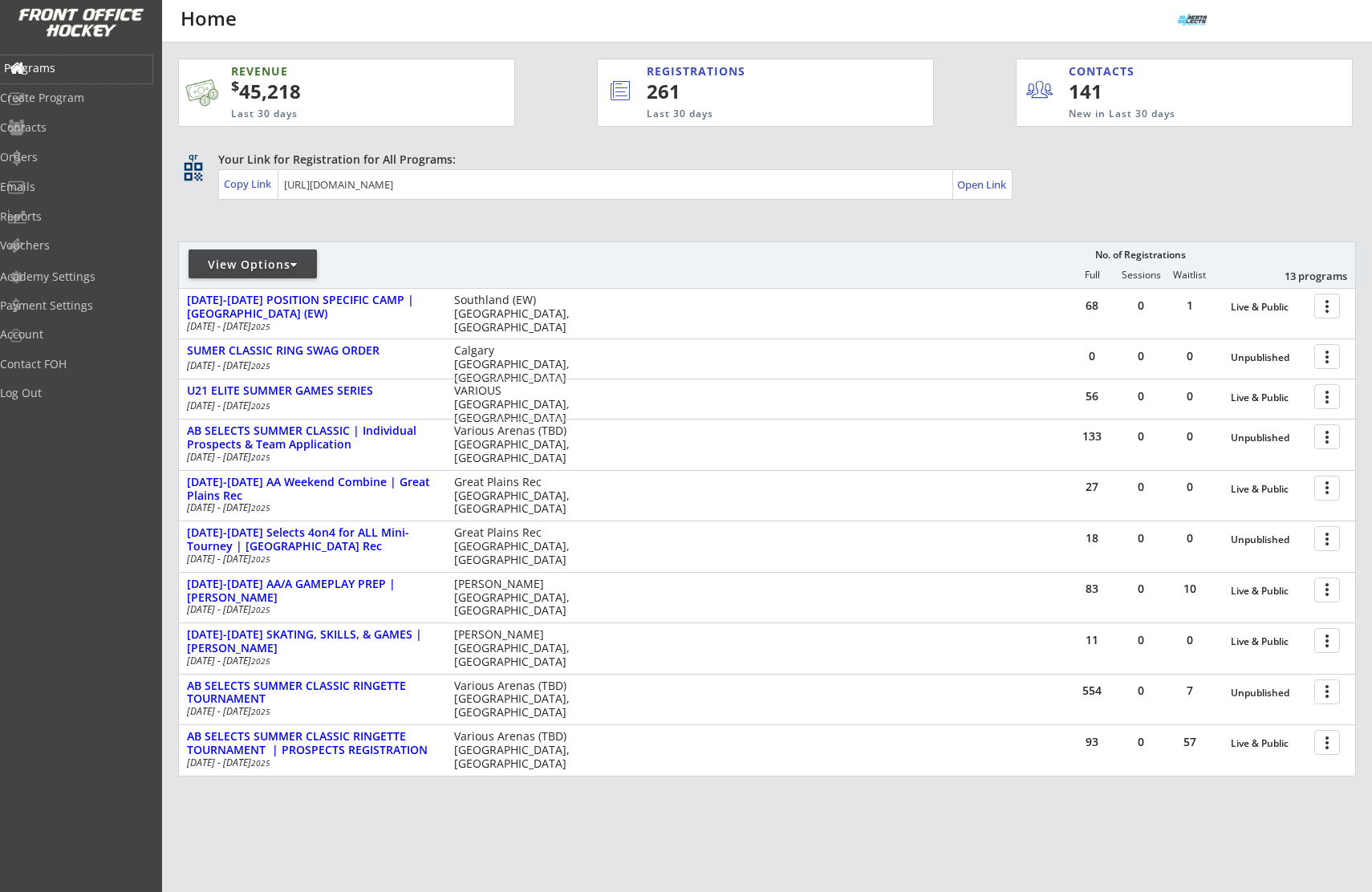
click at [75, 63] on div "Programs" at bounding box center [76, 68] width 144 height 12
click at [68, 156] on div "Orders" at bounding box center [76, 157] width 144 height 12
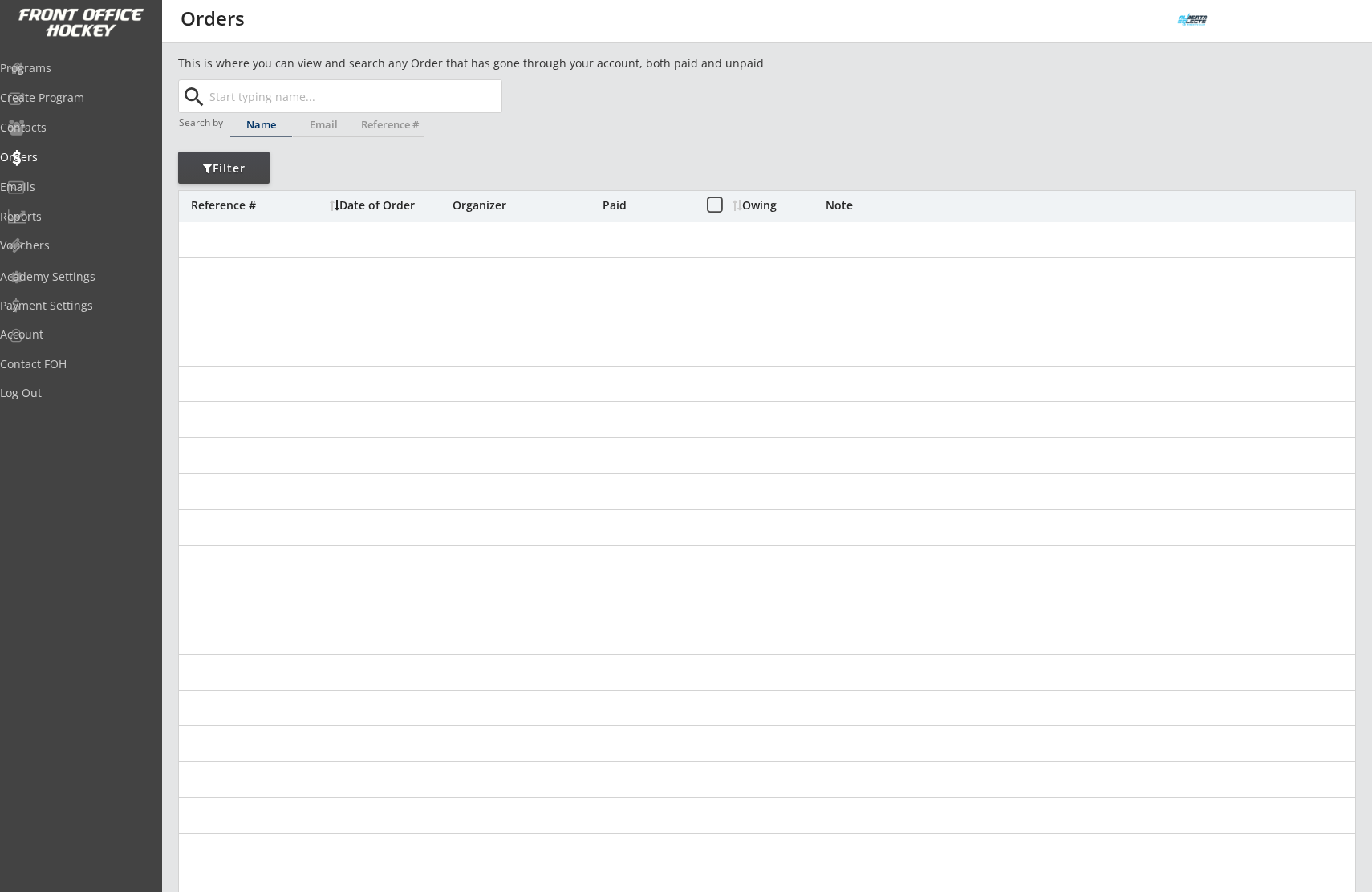
click at [206, 100] on input "text" at bounding box center [354, 96] width 295 height 32
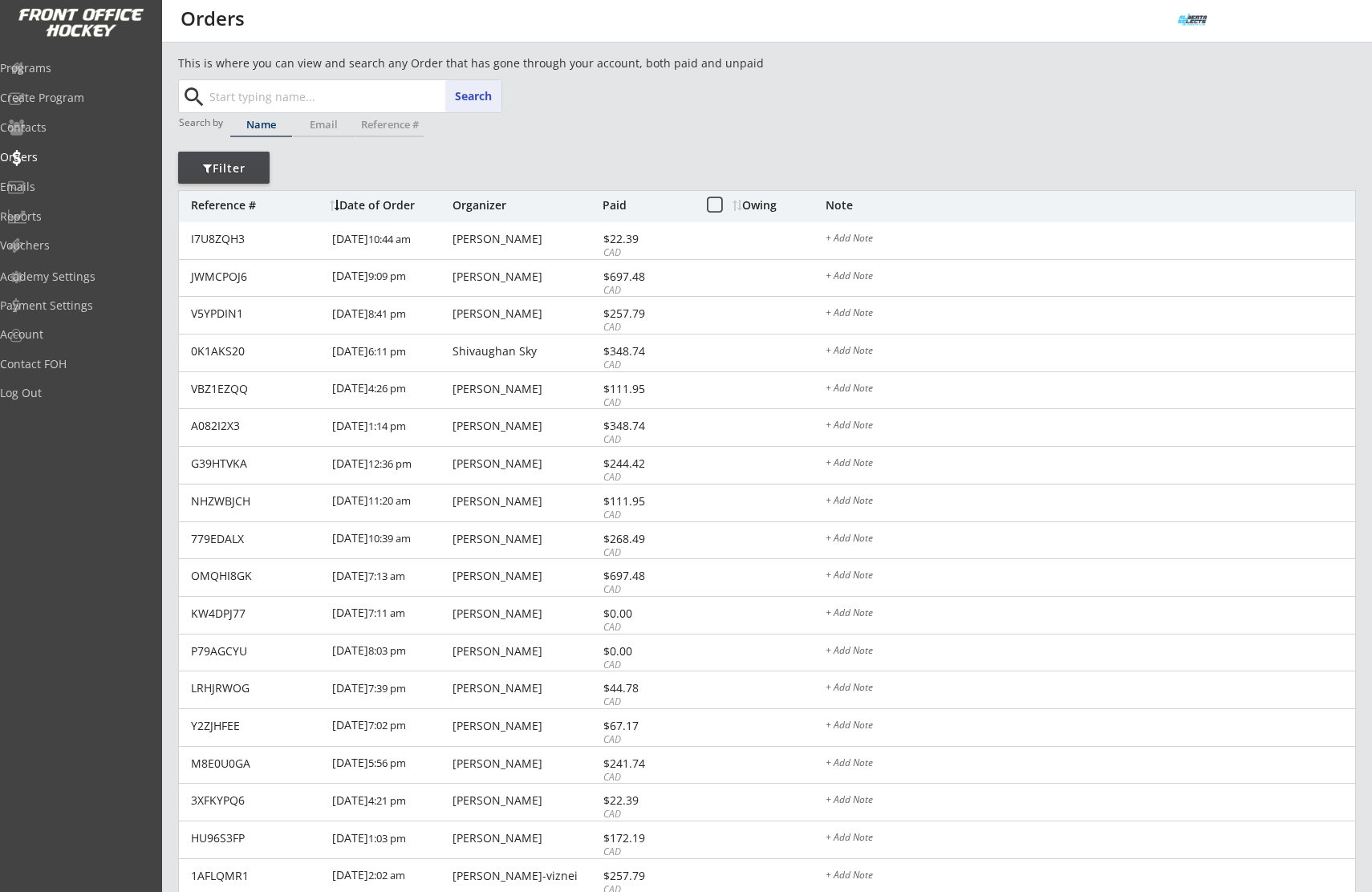
paste input "hd.murray@telus.net"
type input "hd.murray@telus.net"
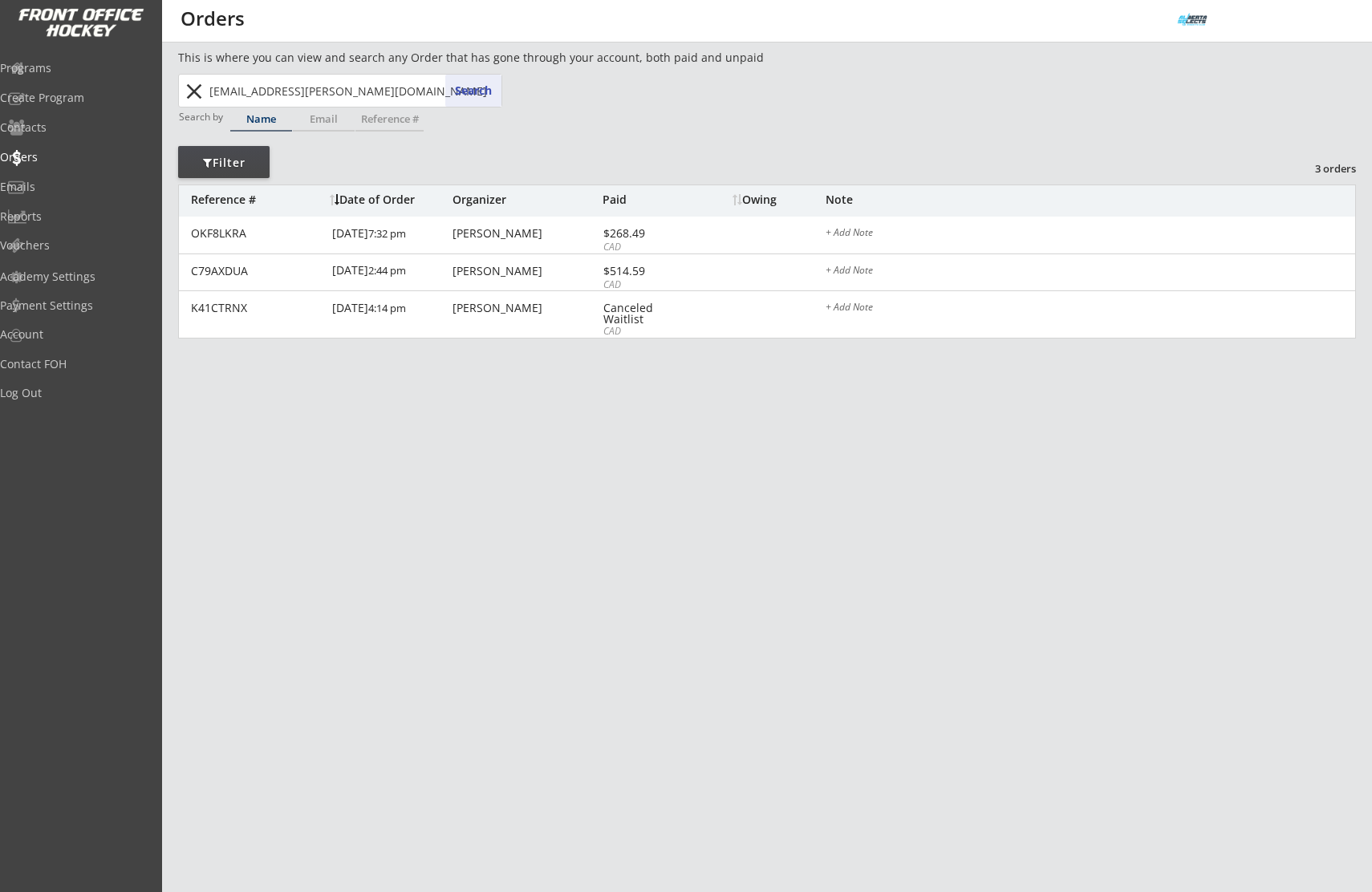
scroll to position [31, 0]
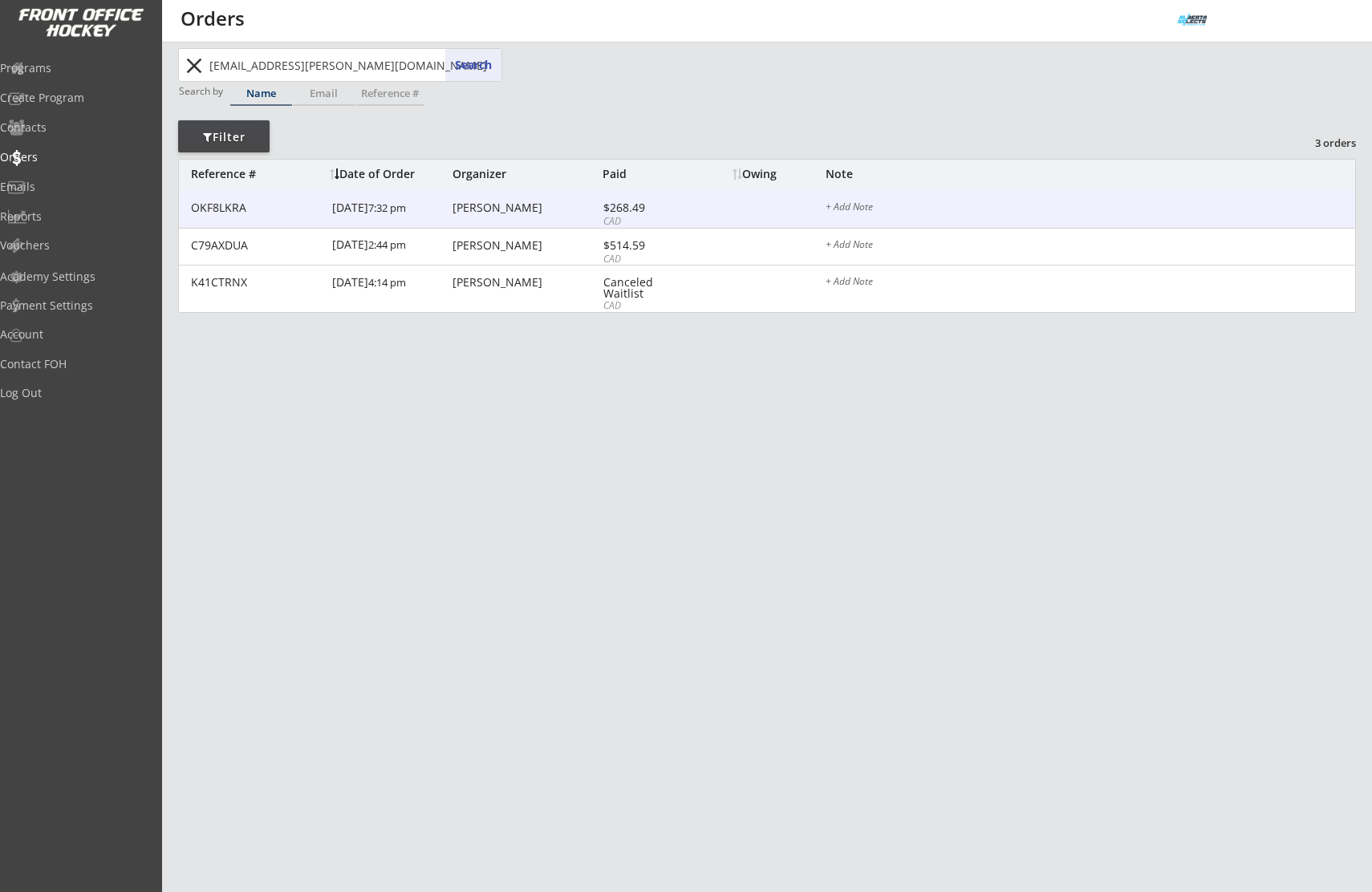
click at [513, 210] on div "Heather Murray" at bounding box center [525, 208] width 146 height 12
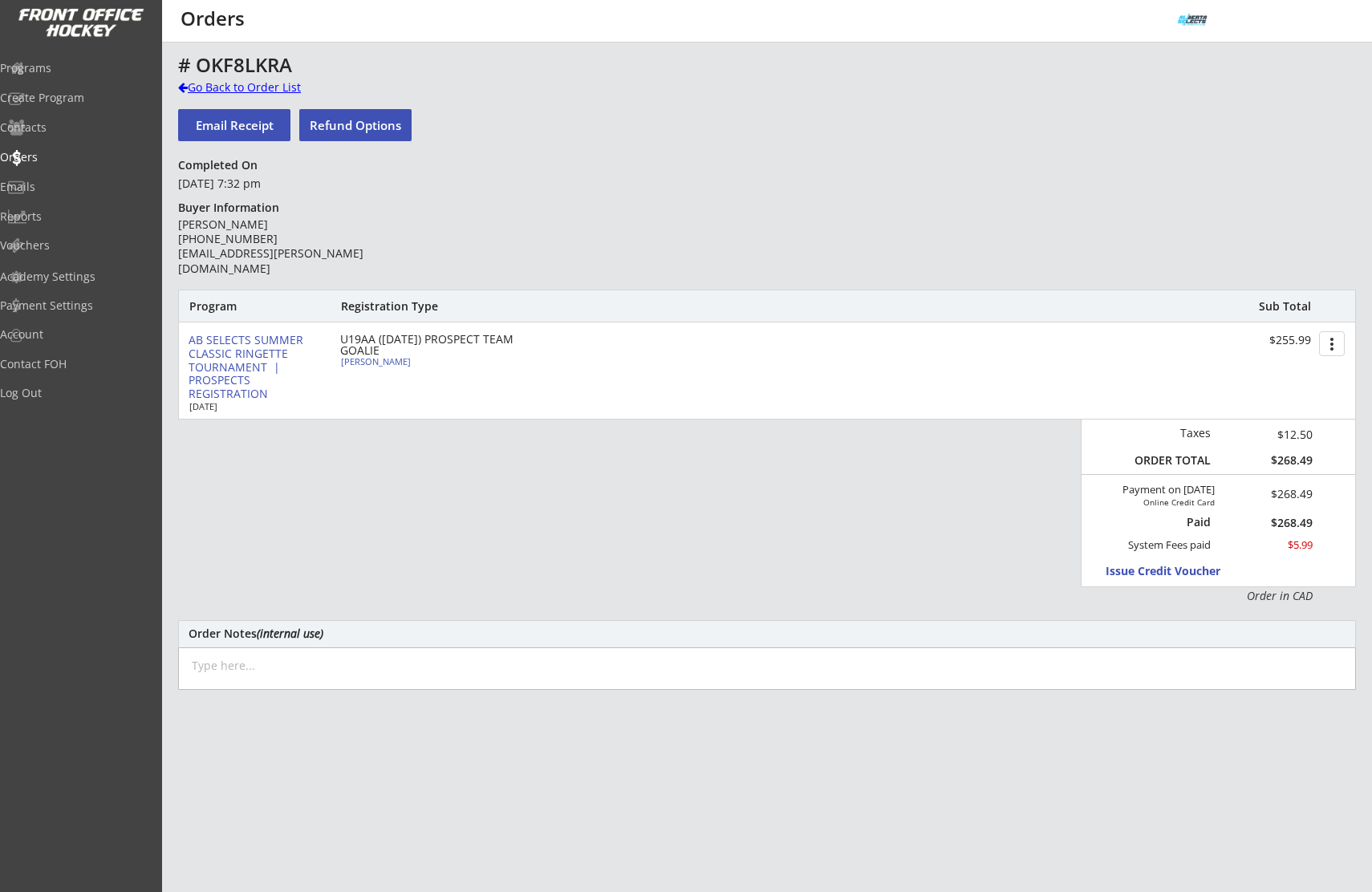
click at [264, 90] on div "Go Back to Order List" at bounding box center [261, 87] width 166 height 16
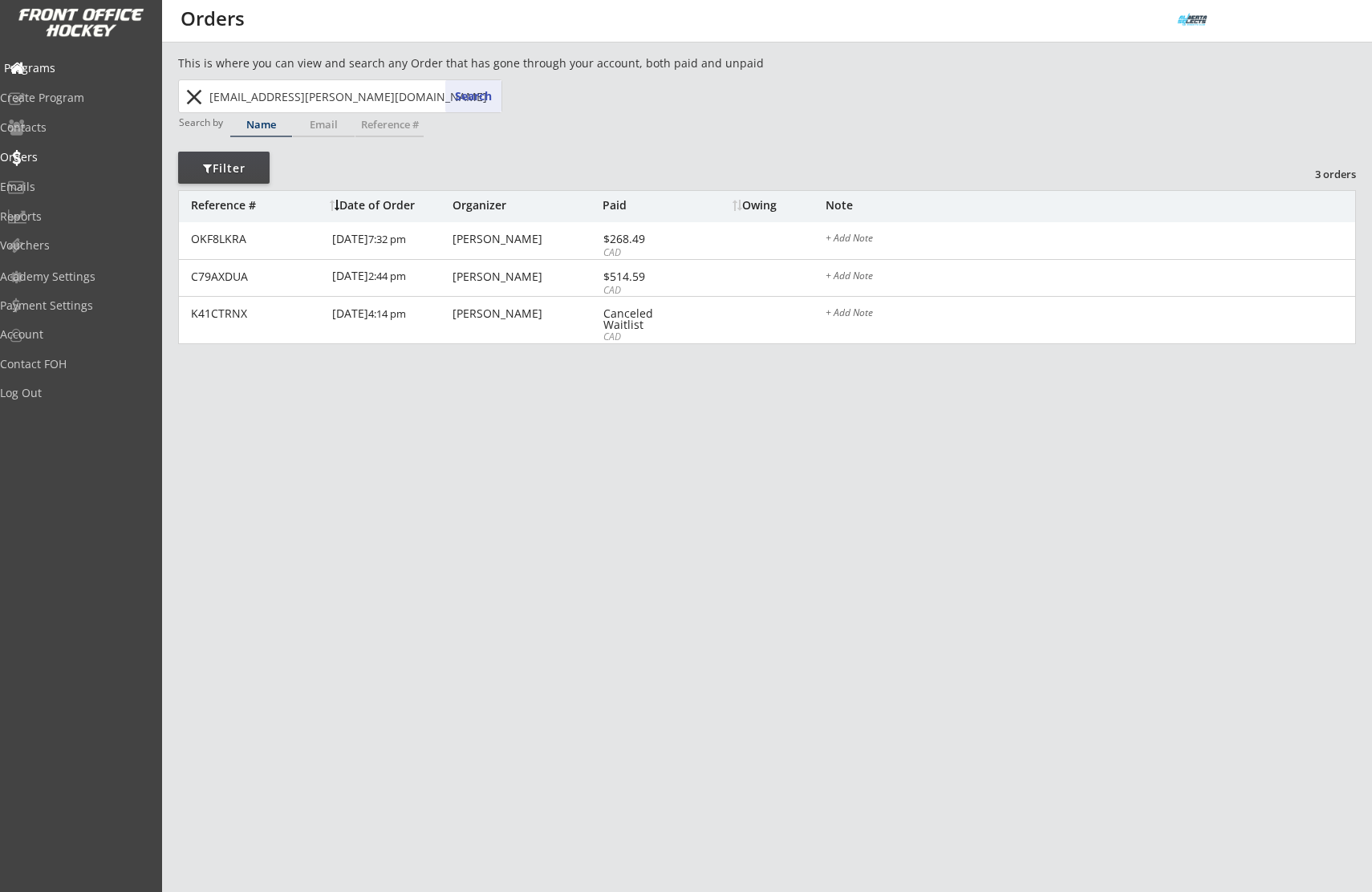
click at [98, 71] on div "Programs" at bounding box center [76, 68] width 144 height 12
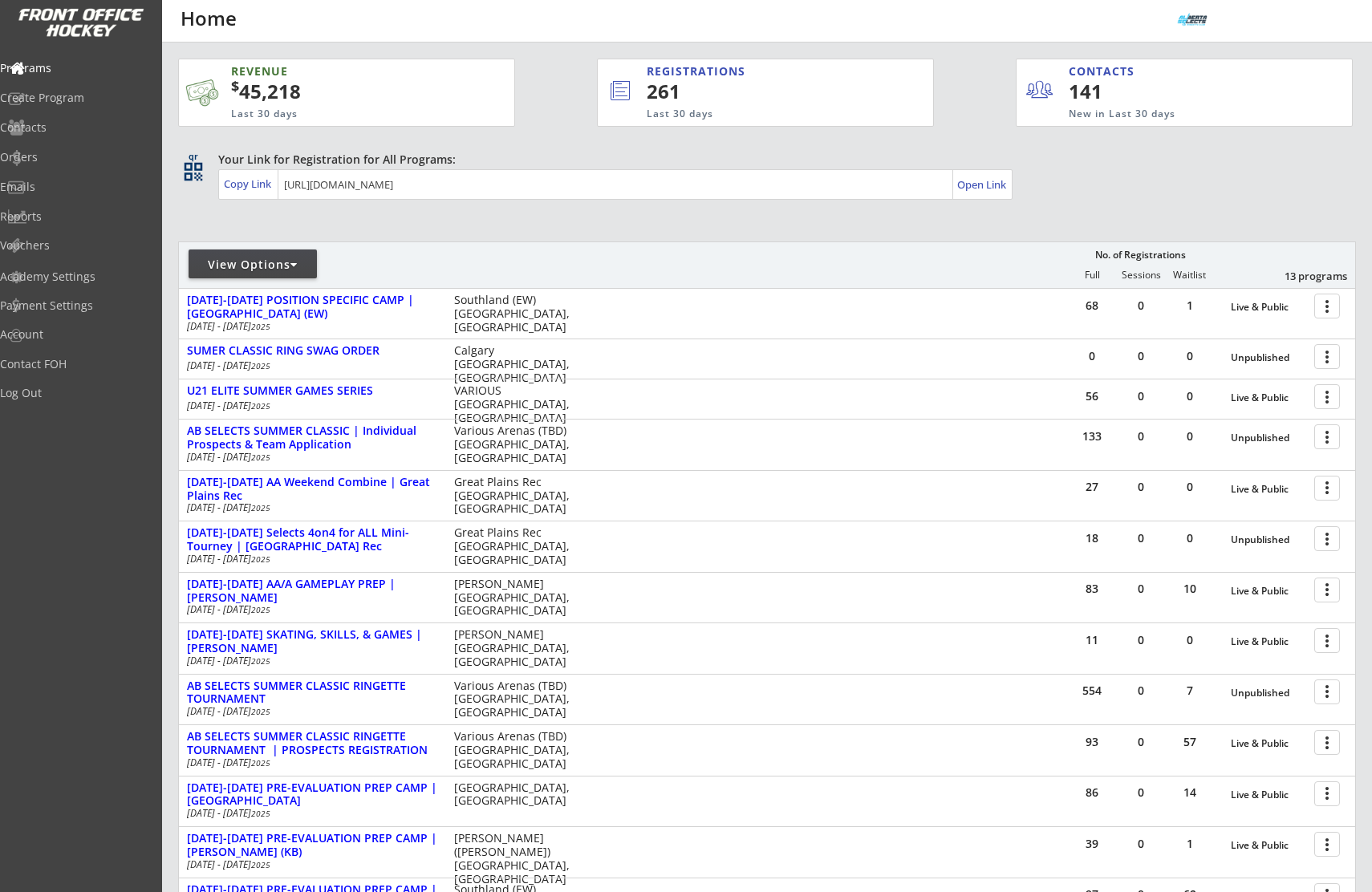
scroll to position [222, 0]
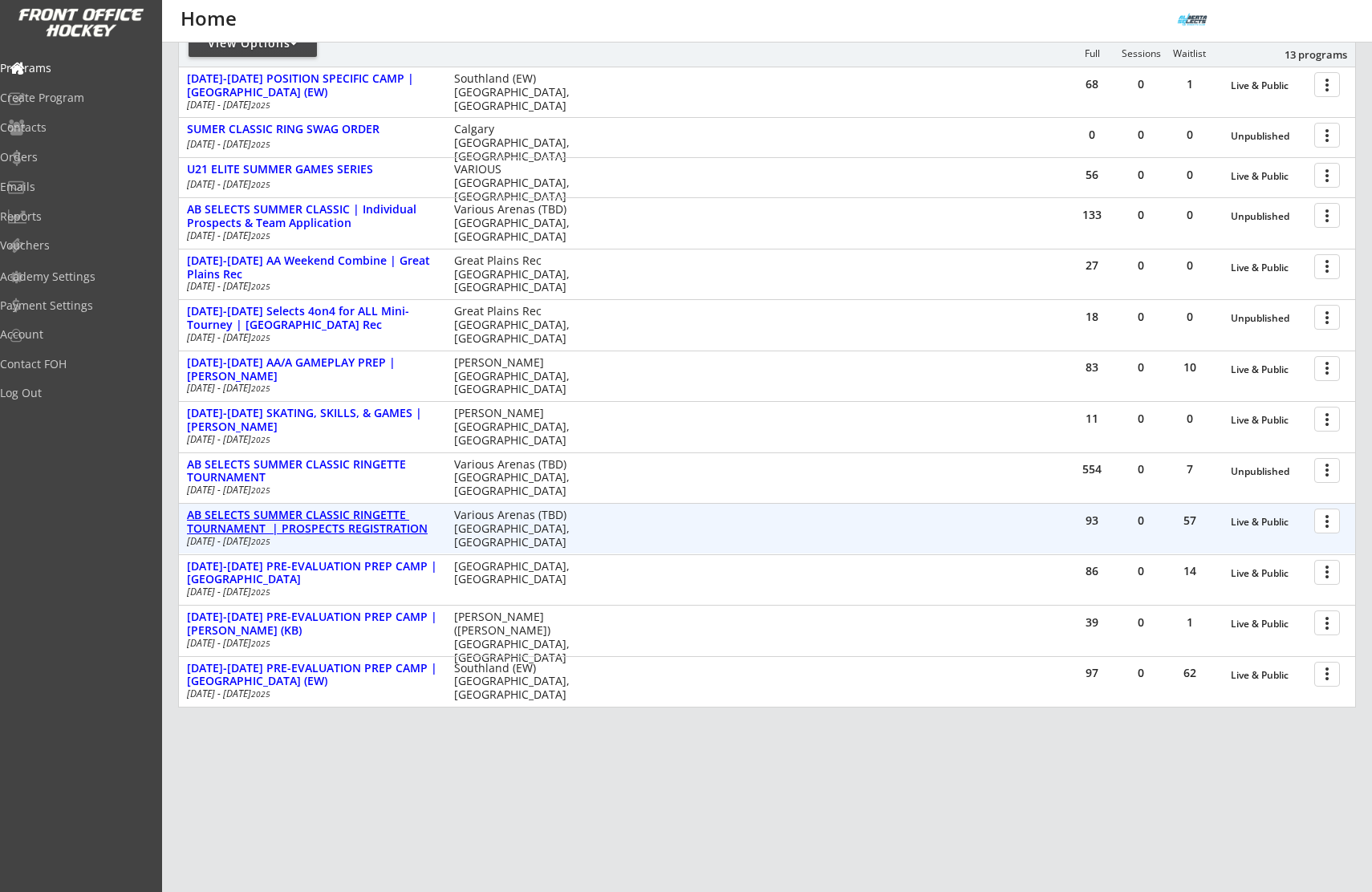
click at [363, 519] on div "AB SELECTS SUMMER CLASSIC RINGETTE TOURNAMENT | PROSPECTS REGISTRATION" at bounding box center [312, 522] width 251 height 27
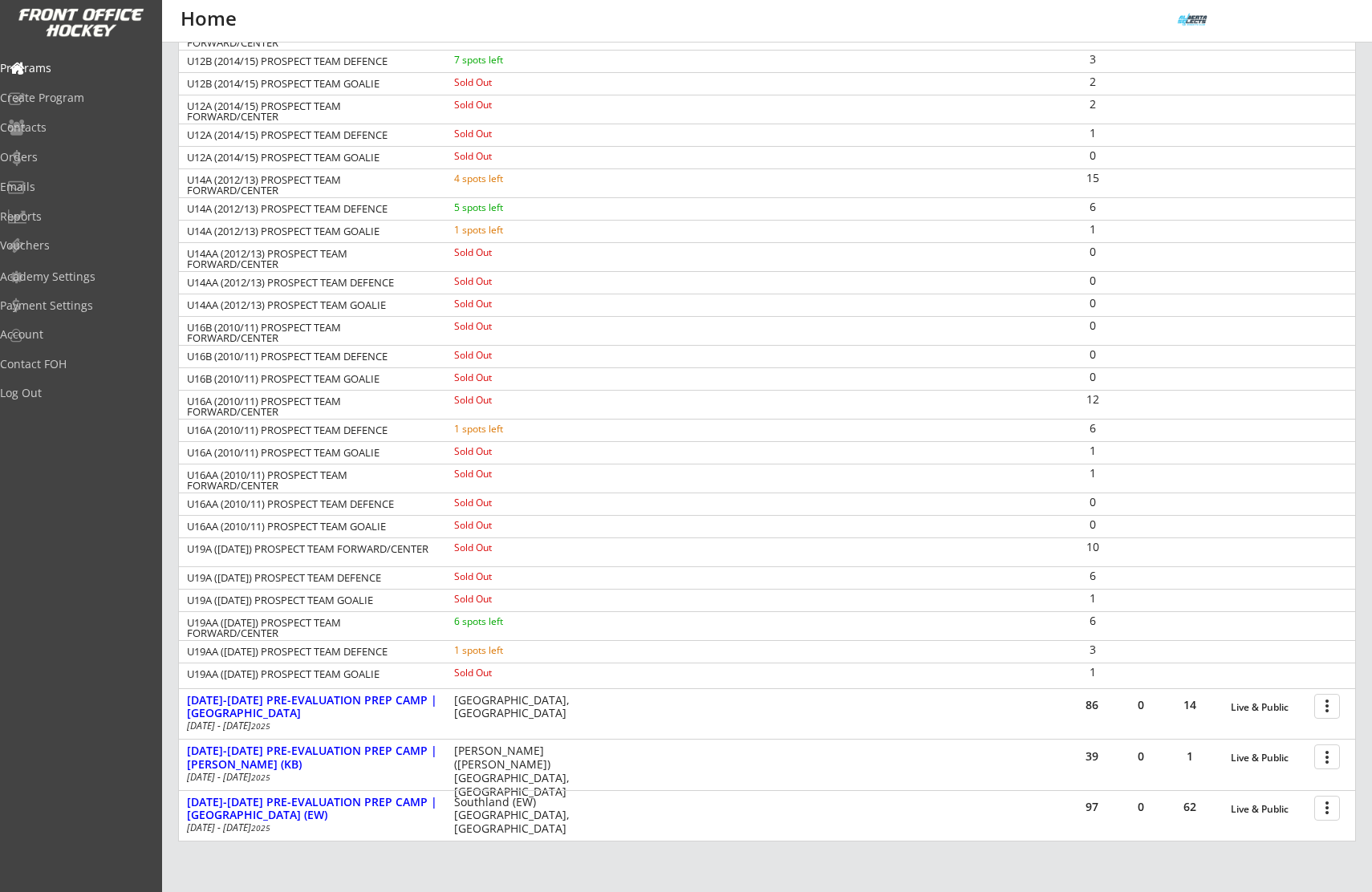
scroll to position [848, 0]
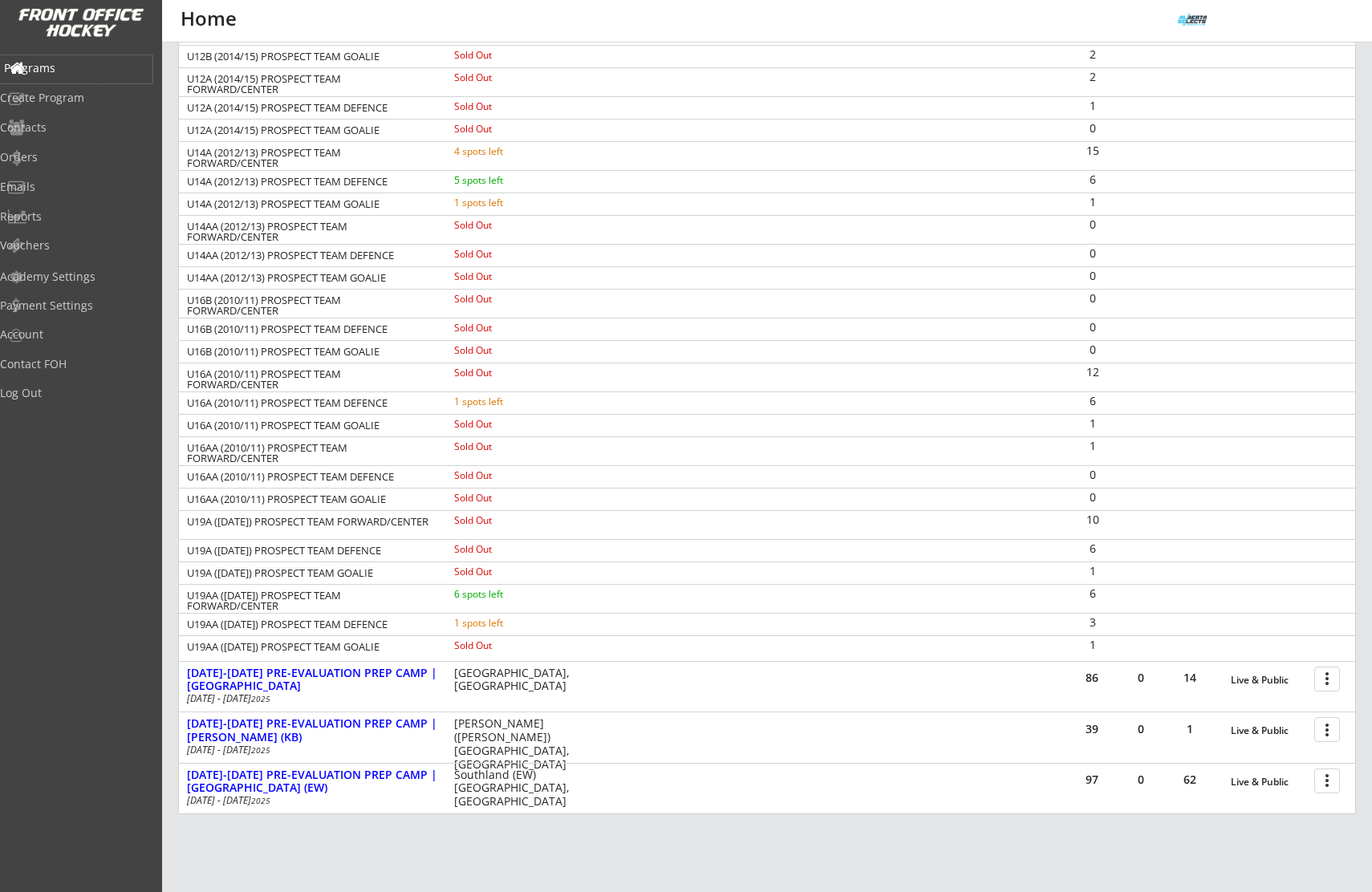
click at [78, 65] on div "Programs" at bounding box center [76, 68] width 144 height 12
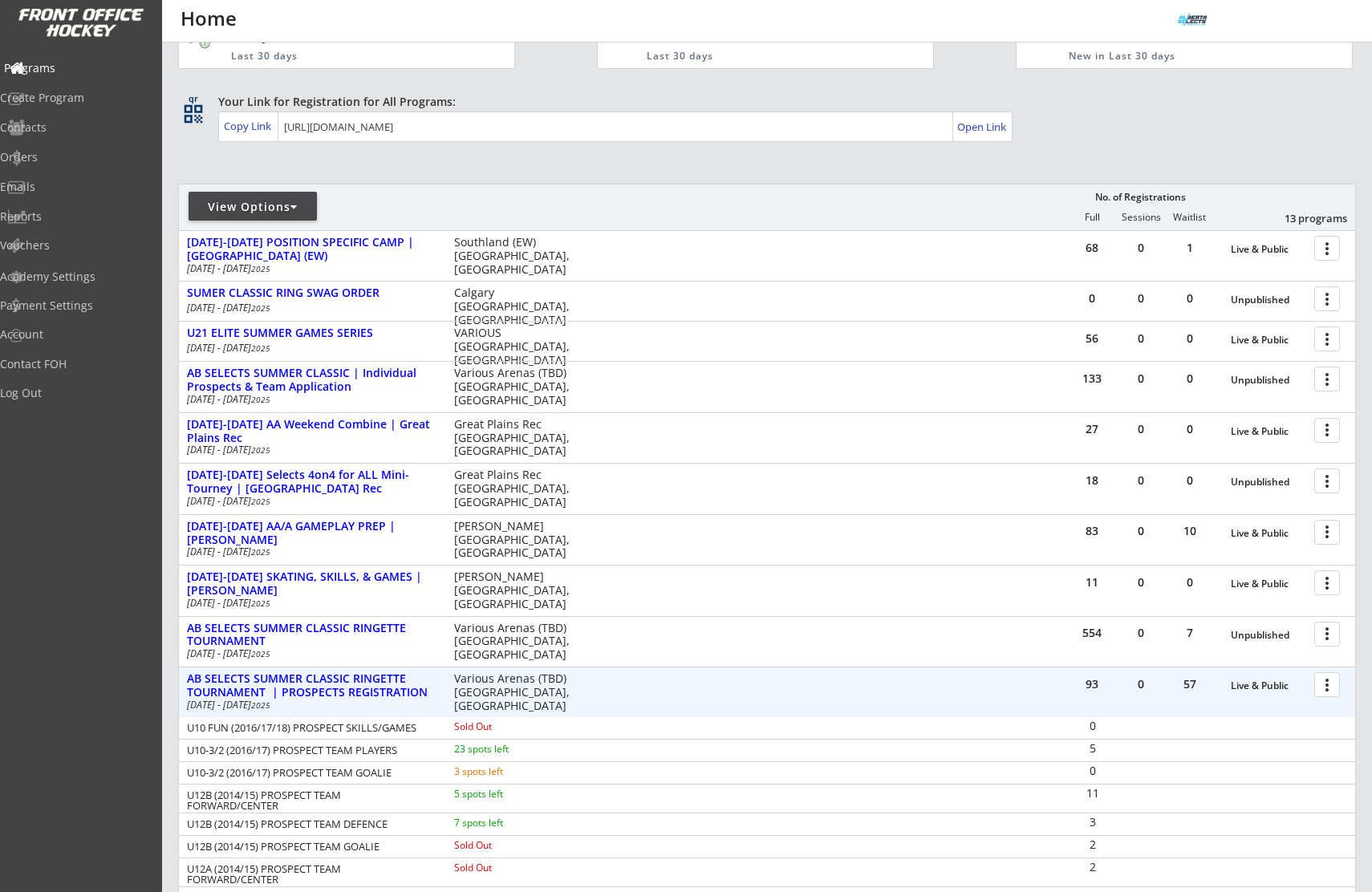
scroll to position [0, 0]
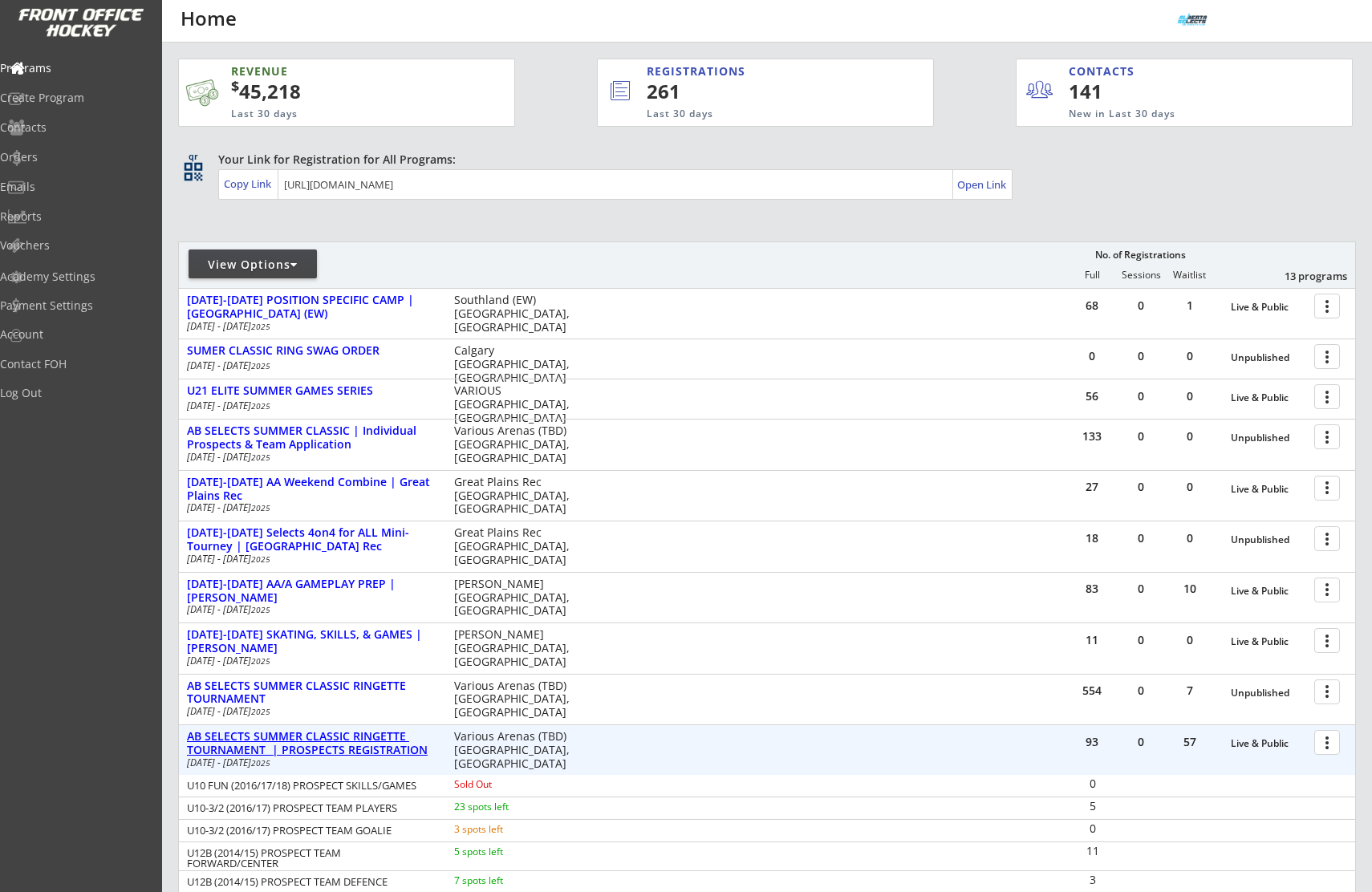
click at [395, 744] on div "AB SELECTS SUMMER CLASSIC RINGETTE TOURNAMENT | PROSPECTS REGISTRATION" at bounding box center [312, 744] width 251 height 27
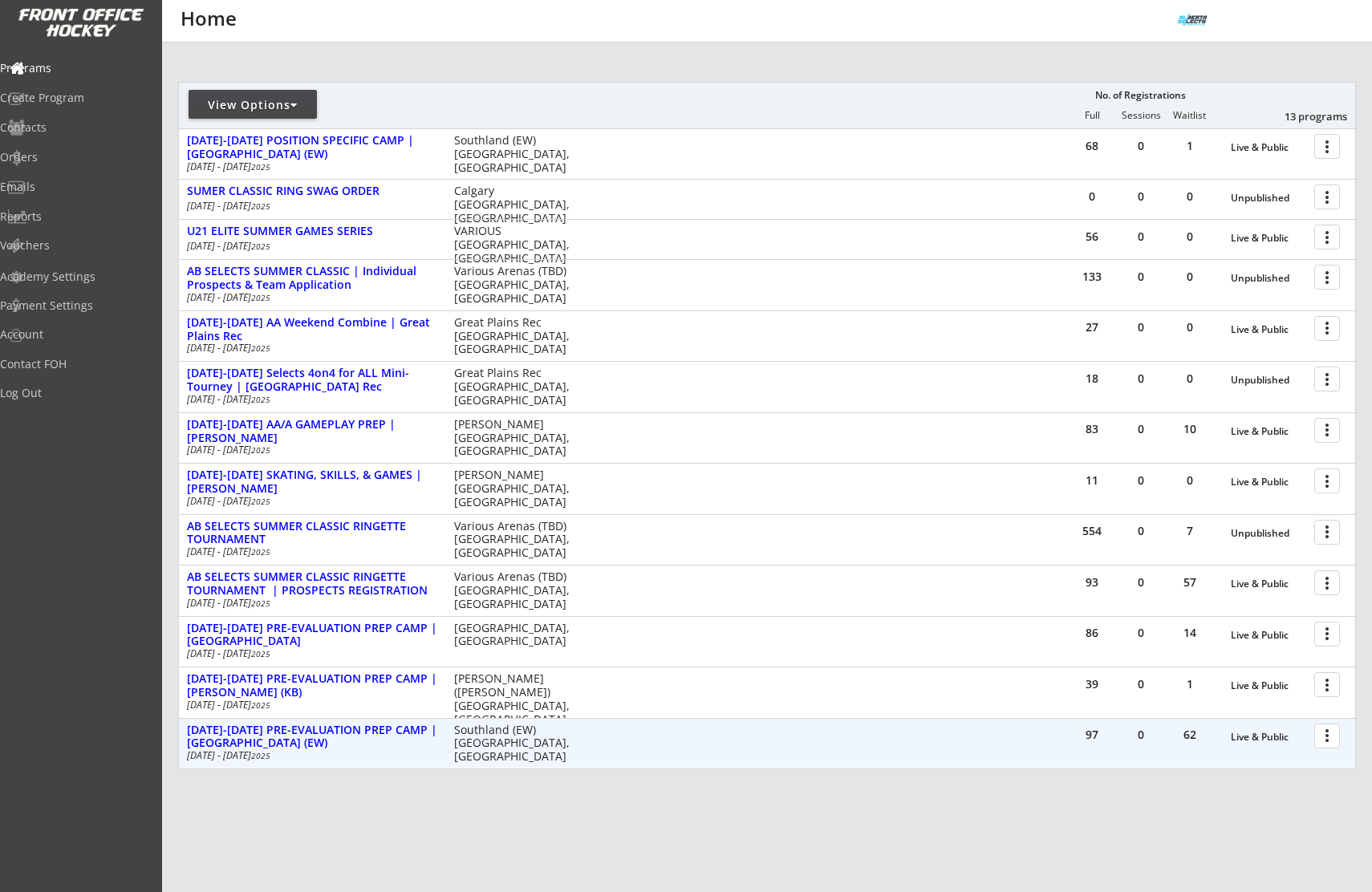
scroll to position [161, 0]
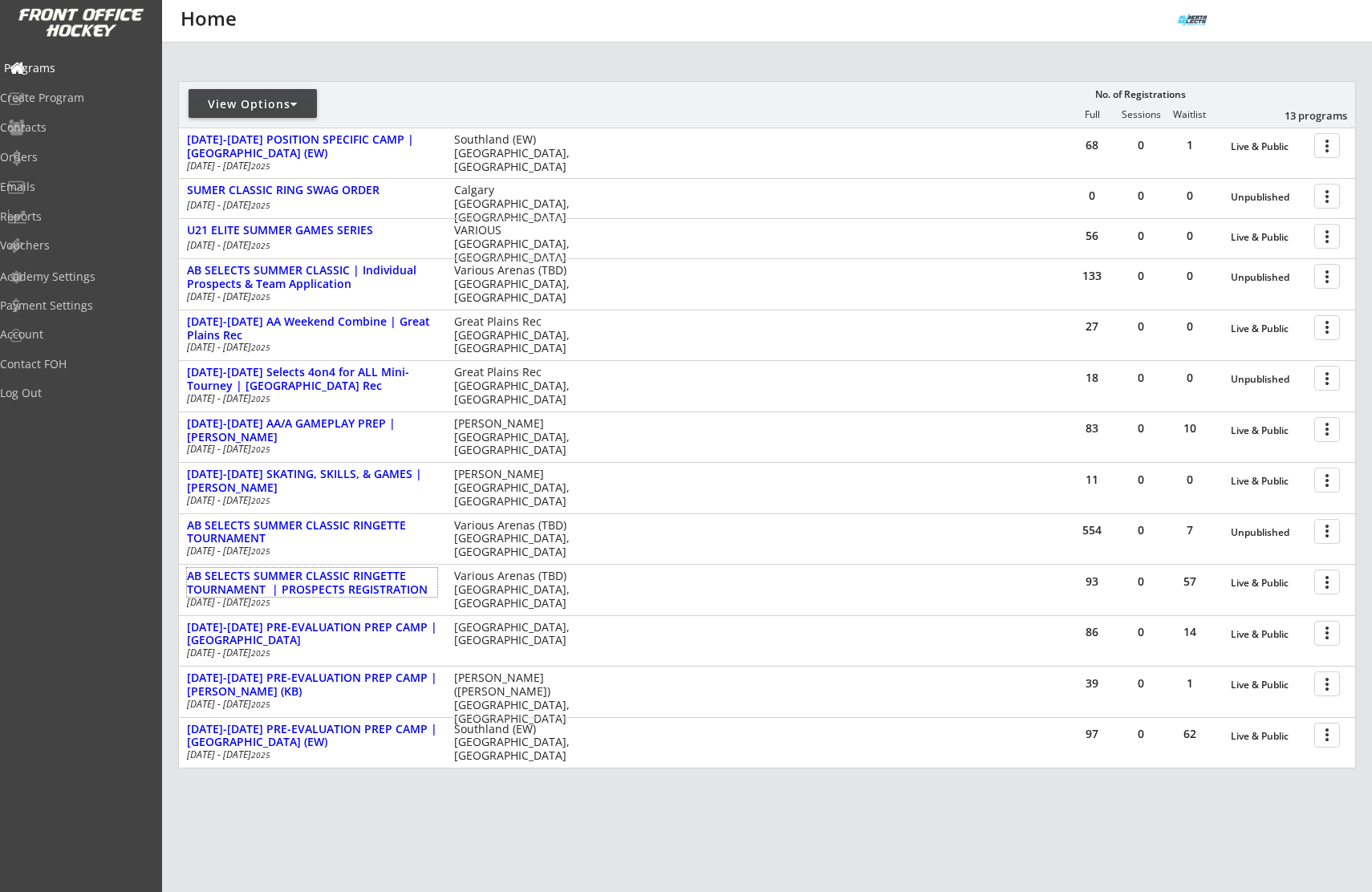
click at [58, 63] on div "Programs" at bounding box center [76, 68] width 144 height 12
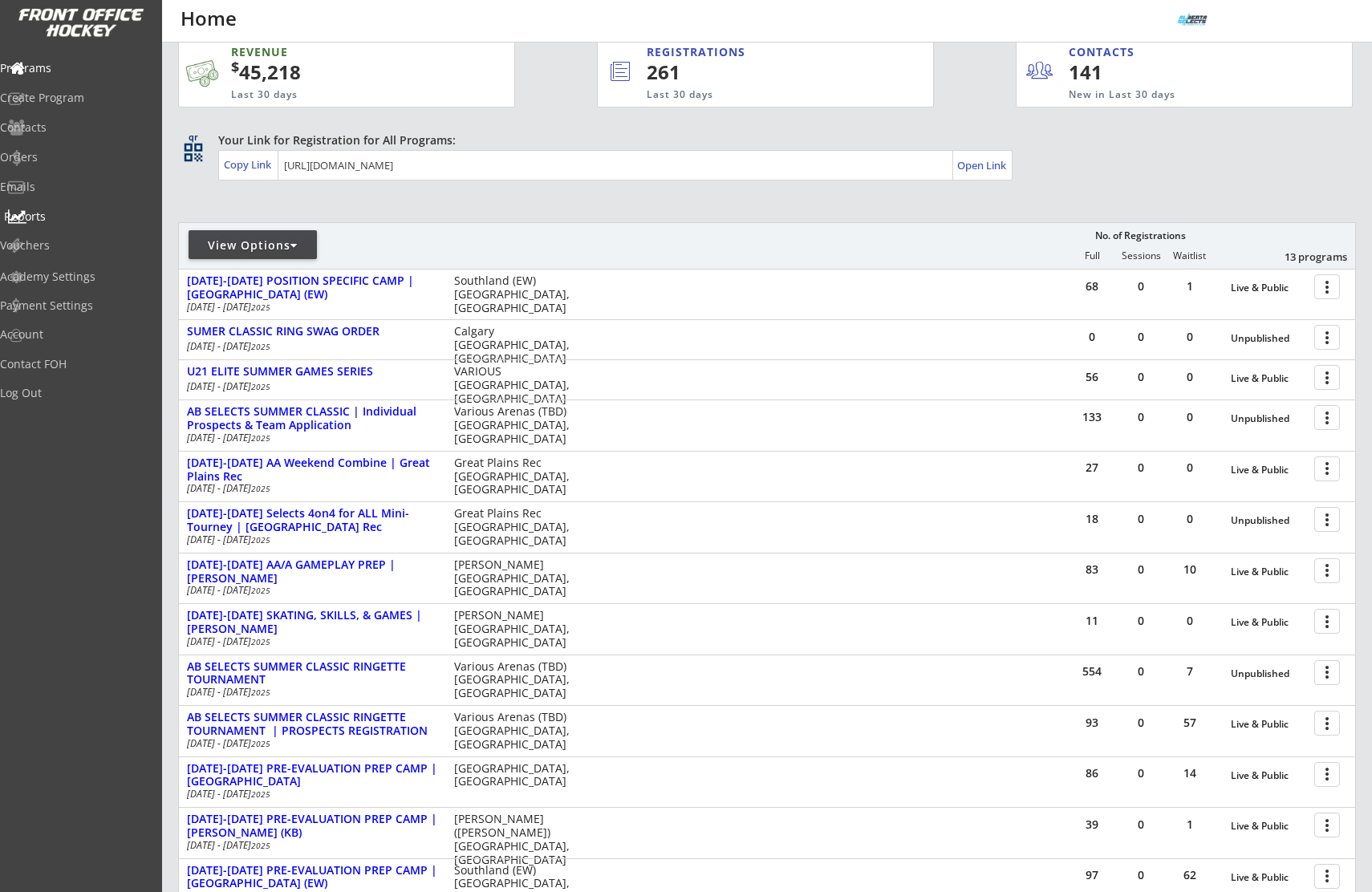
scroll to position [0, 0]
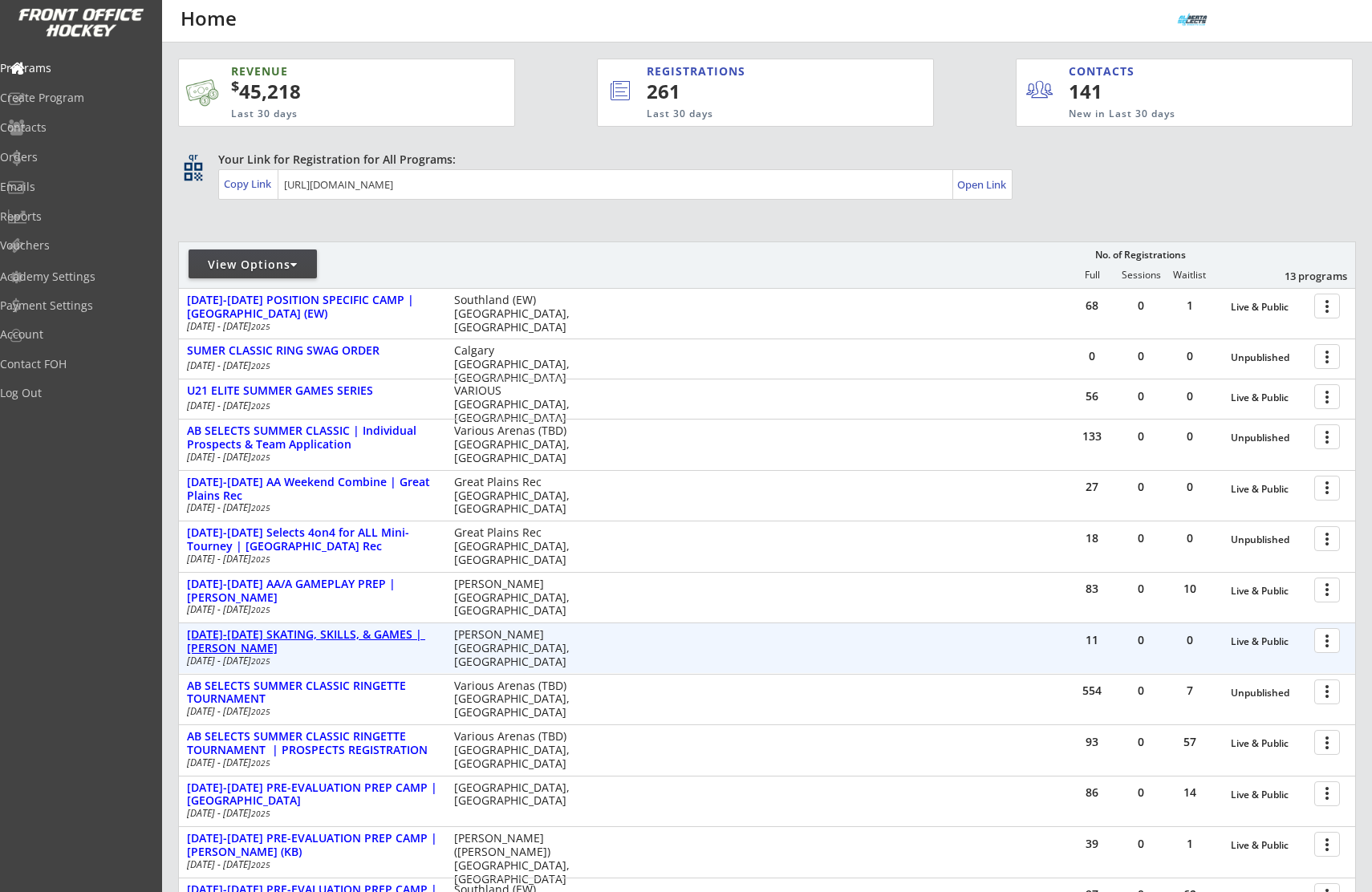
click at [328, 633] on div "AUG 18-21 SKATING, SKILLS, & GAMES | ROSE KOHN" at bounding box center [312, 641] width 251 height 27
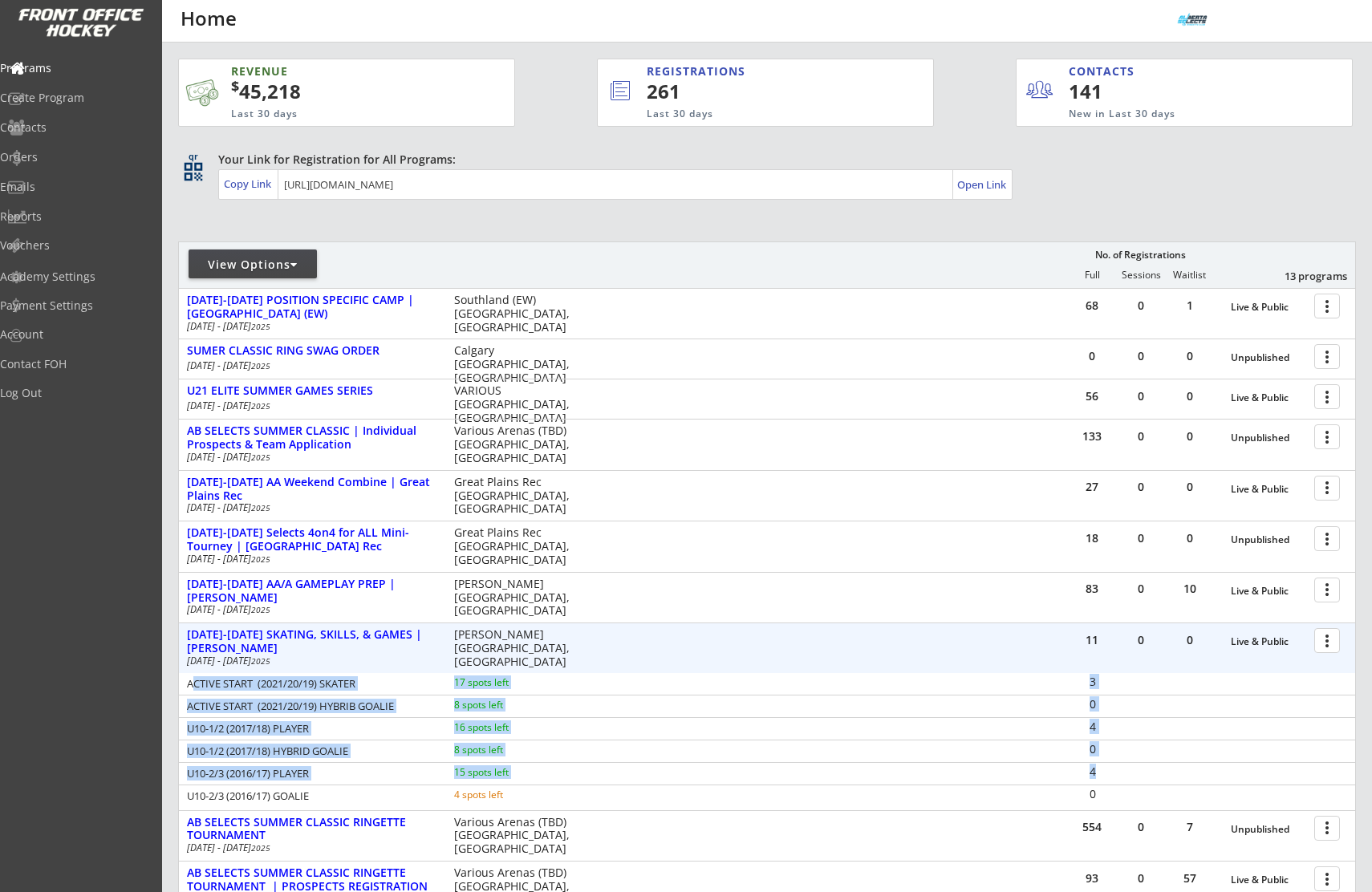
drag, startPoint x: 190, startPoint y: 687, endPoint x: 1023, endPoint y: 771, distance: 837.2
click at [1089, 775] on div "ACTIVE START (2021/20/19) SKATER 17 spots left 3 ACTIVE START (2021/20/19) HYBR…" at bounding box center [767, 740] width 1177 height 134
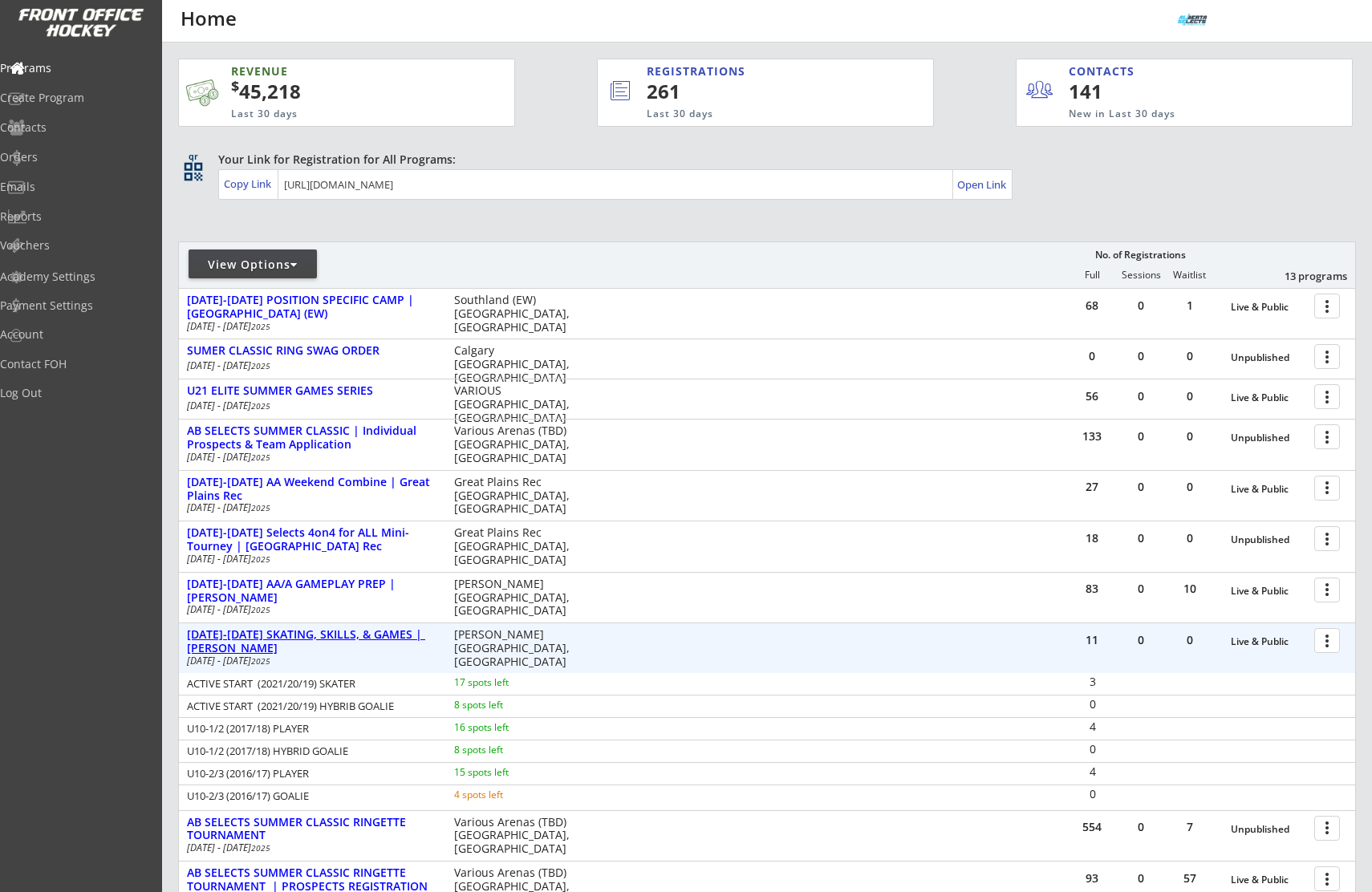
click at [331, 641] on div "AUG 18-21 SKATING, SKILLS, & GAMES | ROSE KOHN" at bounding box center [312, 641] width 251 height 27
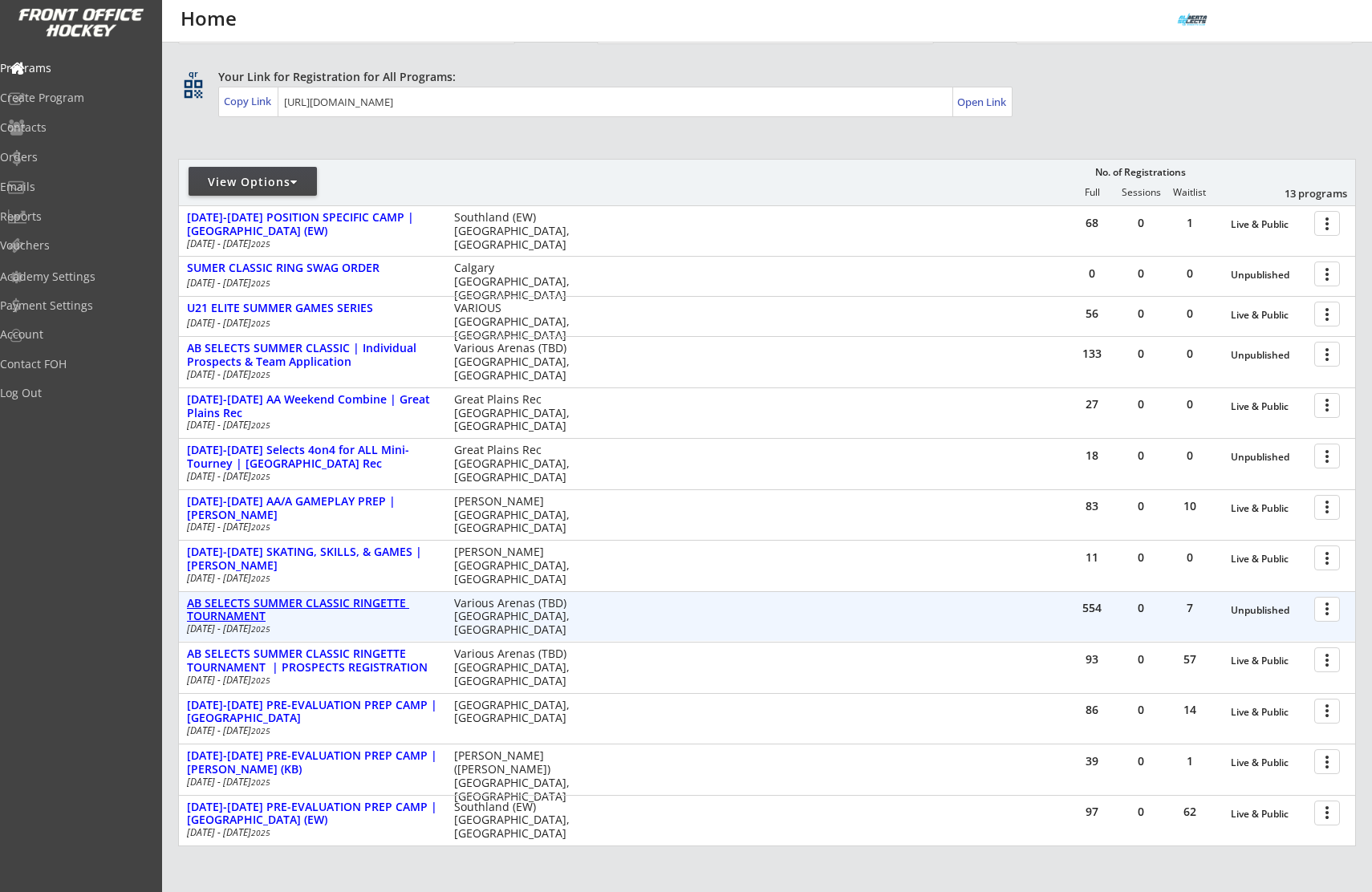
scroll to position [96, 0]
